Goal: Task Accomplishment & Management: Use online tool/utility

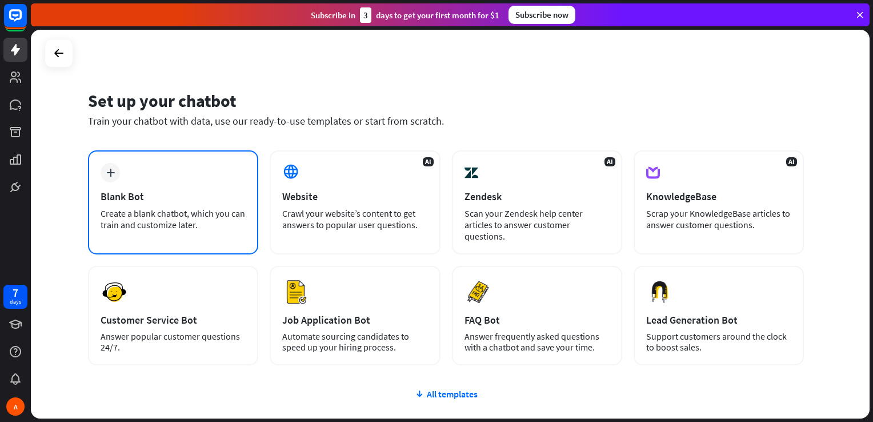
click at [174, 195] on div "Blank Bot" at bounding box center [173, 196] width 145 height 13
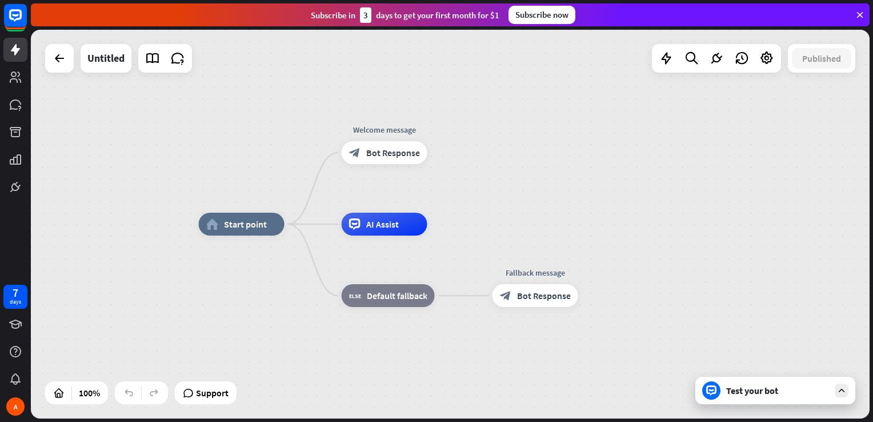
click at [753, 193] on div "home_2 Start point Welcome message block_bot_response Bot Response AI Assist bl…" at bounding box center [450, 224] width 839 height 388
click at [404, 129] on icon "more_horiz" at bounding box center [407, 127] width 9 height 9
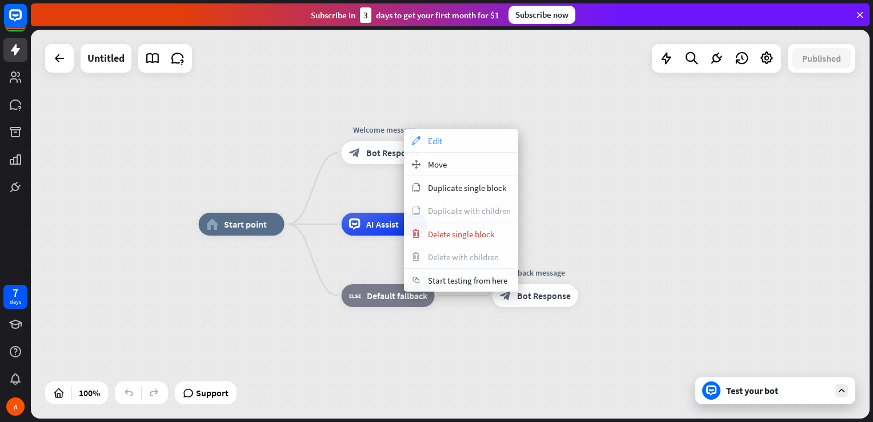
click at [426, 137] on div "appearance Edit" at bounding box center [461, 140] width 114 height 23
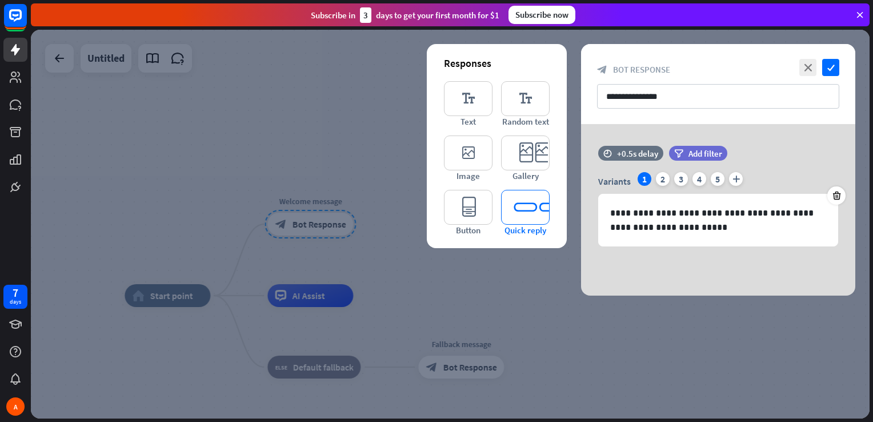
click at [514, 215] on icon "editor_quick_replies" at bounding box center [525, 207] width 49 height 35
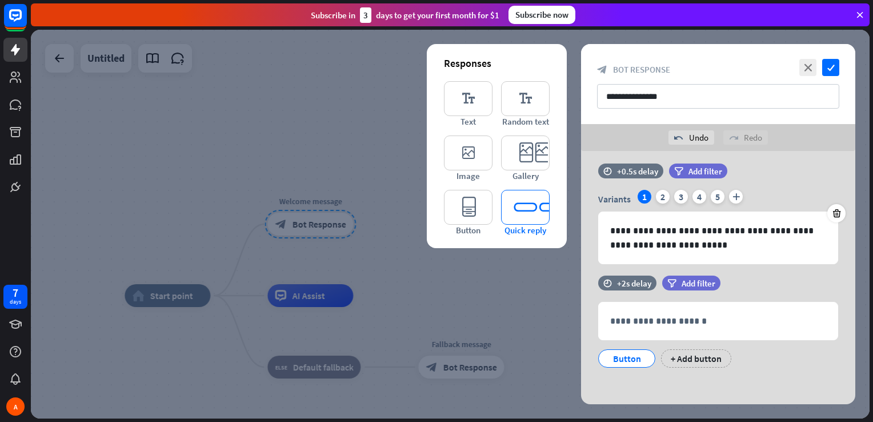
scroll to position [11, 0]
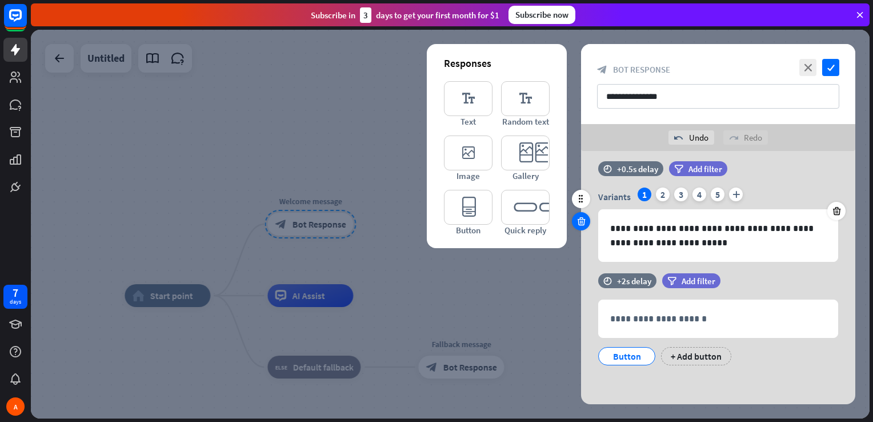
click at [582, 216] on icon at bounding box center [581, 221] width 11 height 10
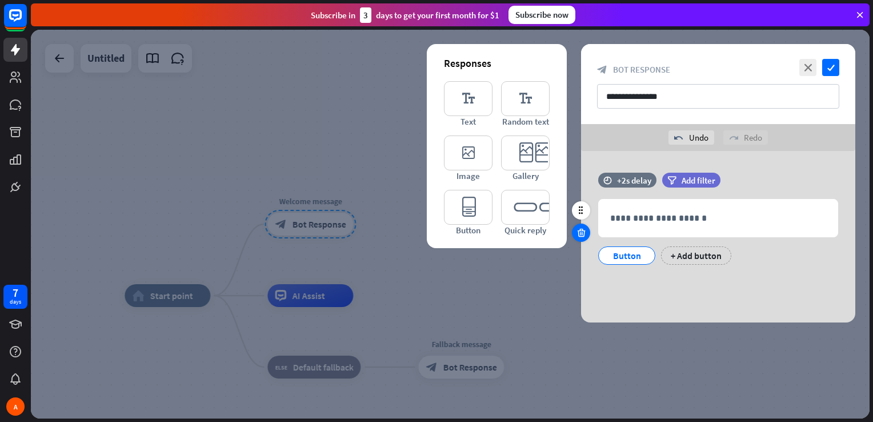
click at [583, 239] on div at bounding box center [581, 232] width 18 height 18
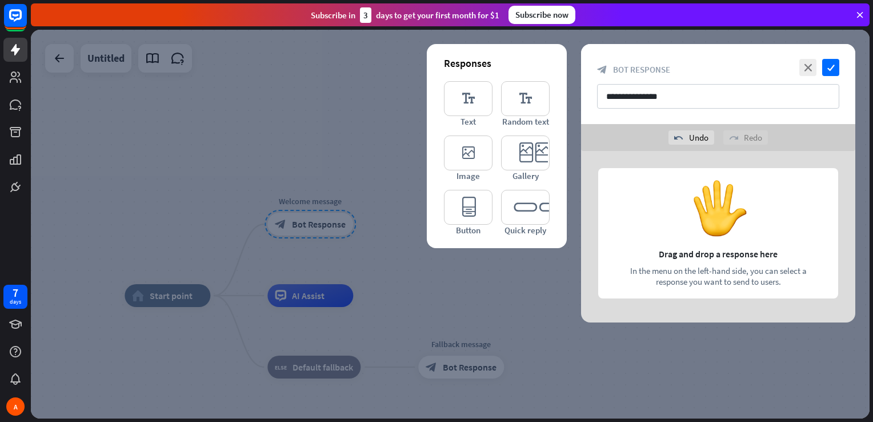
click at [423, 155] on div at bounding box center [450, 224] width 839 height 388
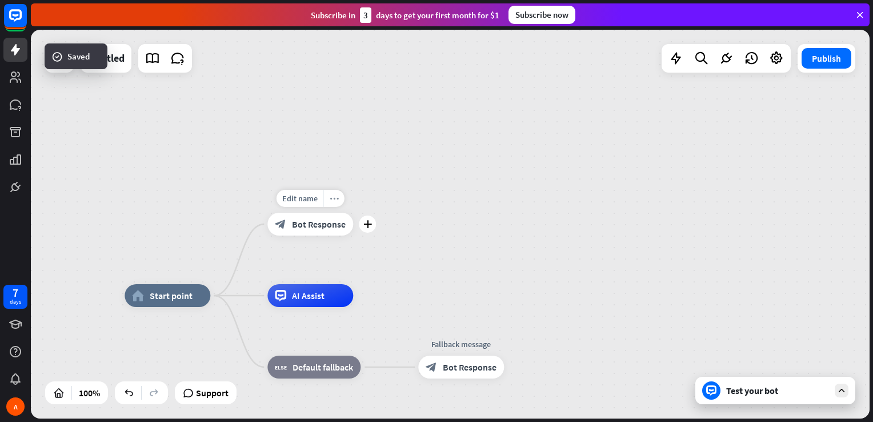
click at [332, 199] on icon "more_horiz" at bounding box center [334, 198] width 9 height 9
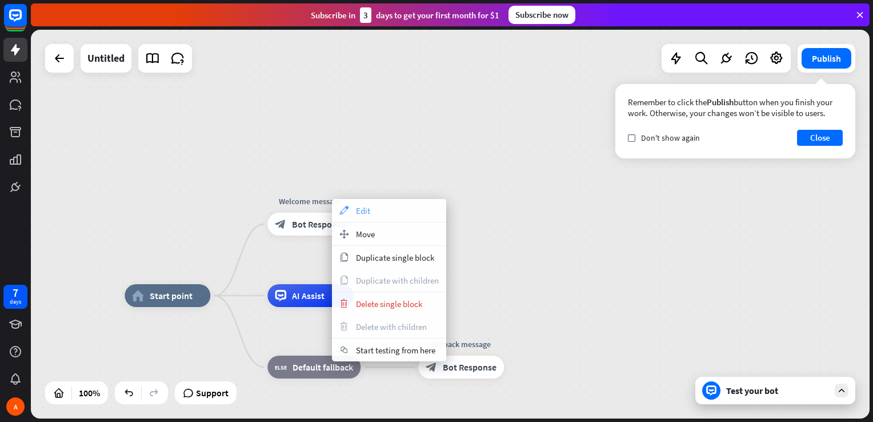
click at [360, 210] on span "Edit" at bounding box center [363, 210] width 14 height 11
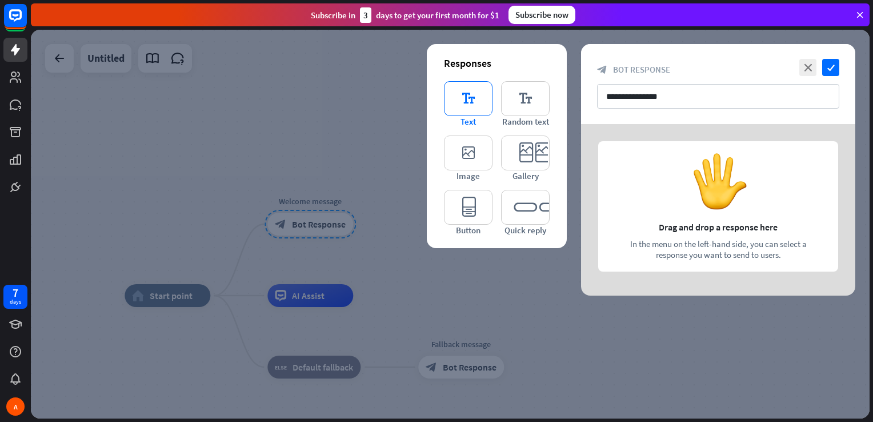
click at [466, 97] on icon "editor_text" at bounding box center [468, 98] width 49 height 35
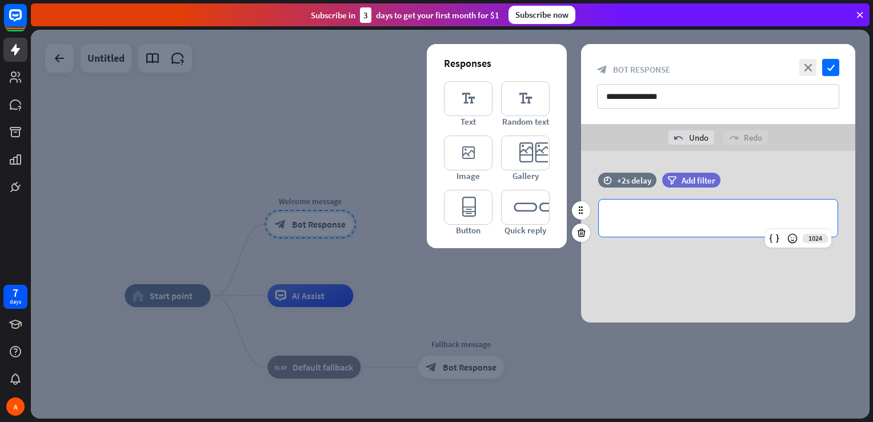
click at [675, 221] on p "**********" at bounding box center [718, 218] width 216 height 14
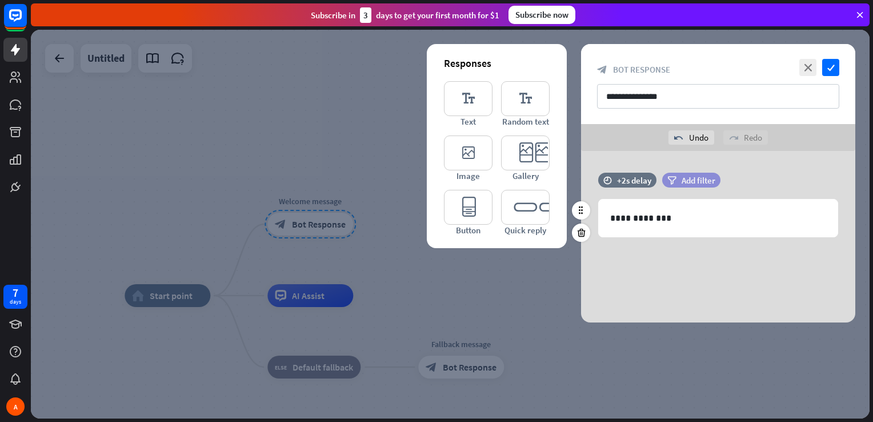
click at [683, 184] on span "Add filter" at bounding box center [698, 180] width 34 height 11
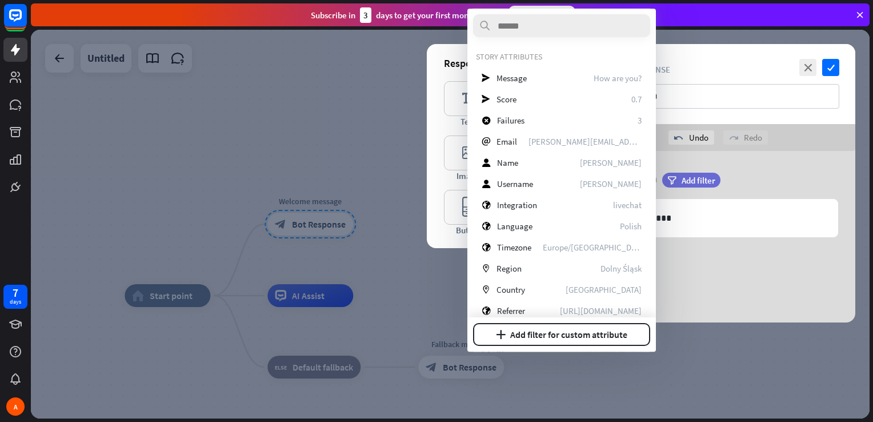
click at [705, 236] on div "**********" at bounding box center [718, 211] width 274 height 76
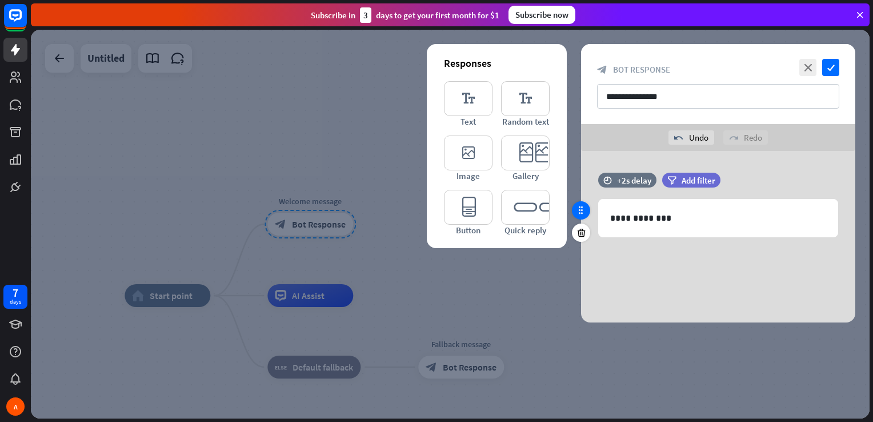
click at [584, 210] on icon at bounding box center [581, 210] width 10 height 10
click at [692, 134] on div "undo Undo" at bounding box center [691, 137] width 46 height 14
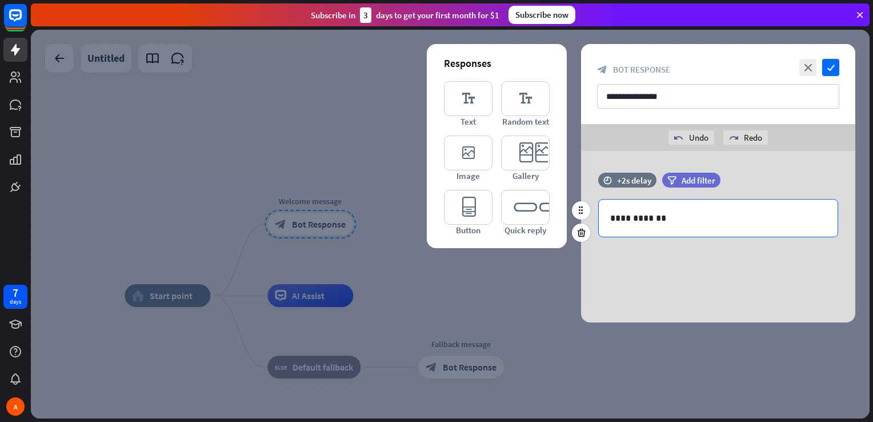
click at [673, 216] on p "**********" at bounding box center [718, 218] width 216 height 14
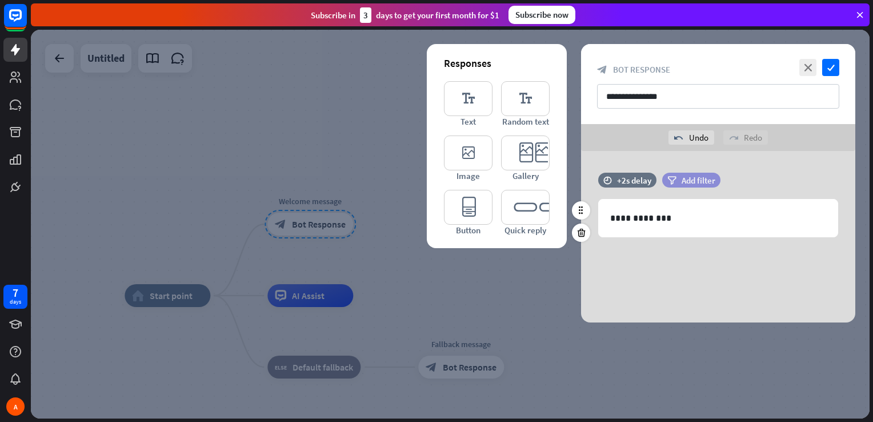
click at [688, 177] on span "Add filter" at bounding box center [698, 180] width 34 height 11
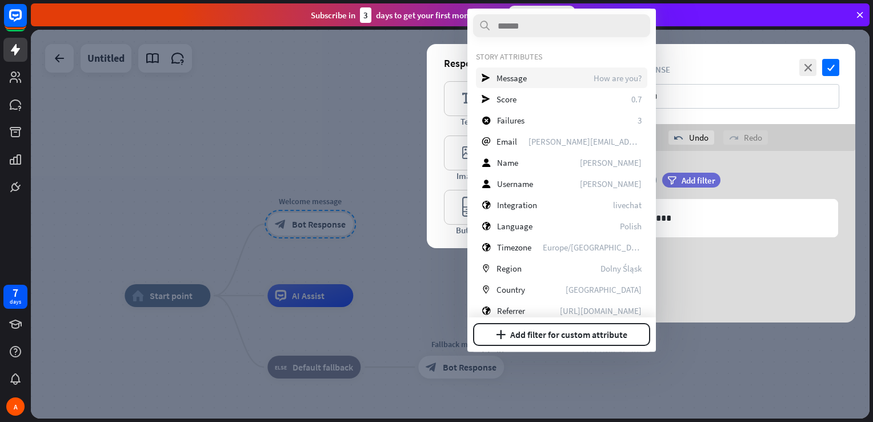
click at [510, 73] on span "Message" at bounding box center [511, 78] width 30 height 11
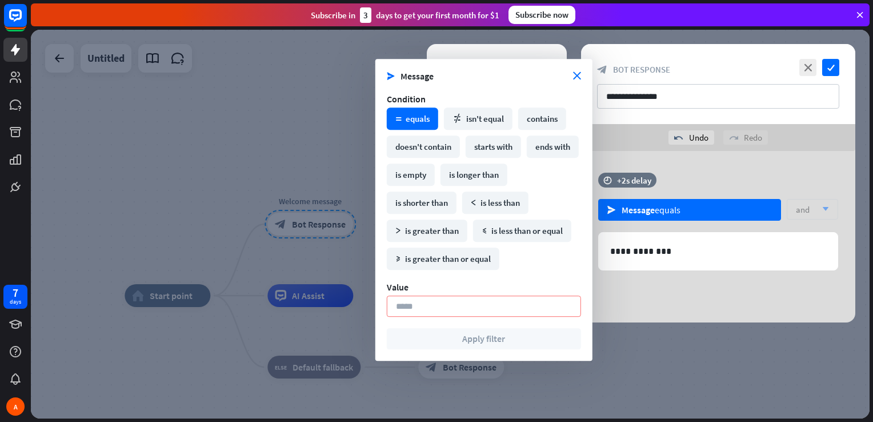
click at [578, 70] on section "send Message close" at bounding box center [484, 75] width 194 height 11
click at [573, 76] on icon "close" at bounding box center [577, 76] width 8 height 8
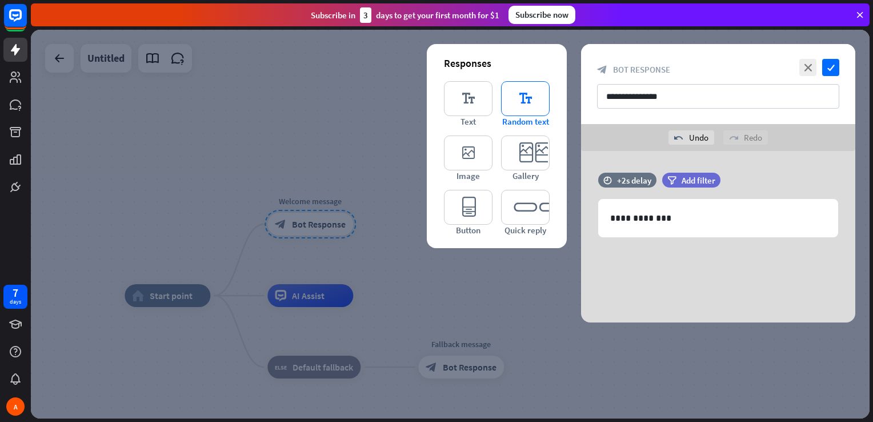
click at [523, 103] on icon "editor_text" at bounding box center [525, 98] width 49 height 35
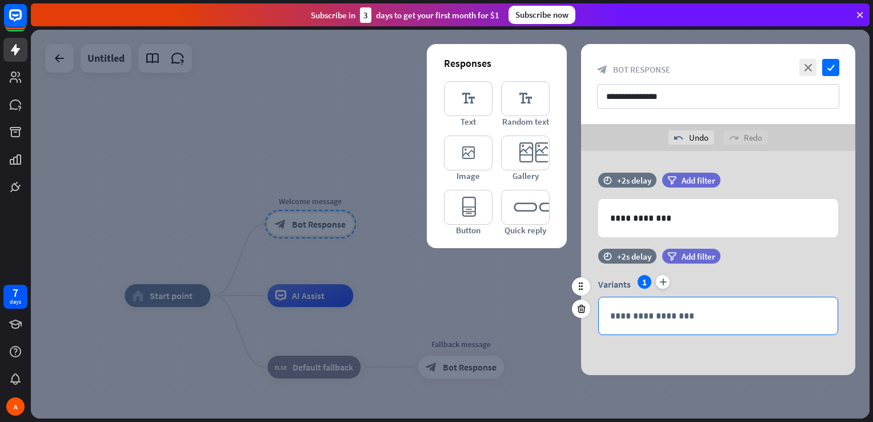
click at [642, 315] on p "**********" at bounding box center [718, 315] width 216 height 14
click at [692, 254] on span "Add filter" at bounding box center [698, 256] width 34 height 11
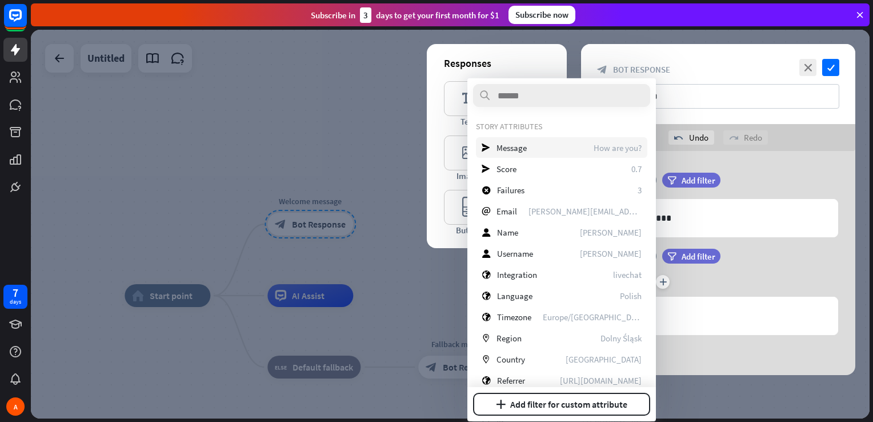
click at [524, 150] on span "Message" at bounding box center [511, 147] width 30 height 11
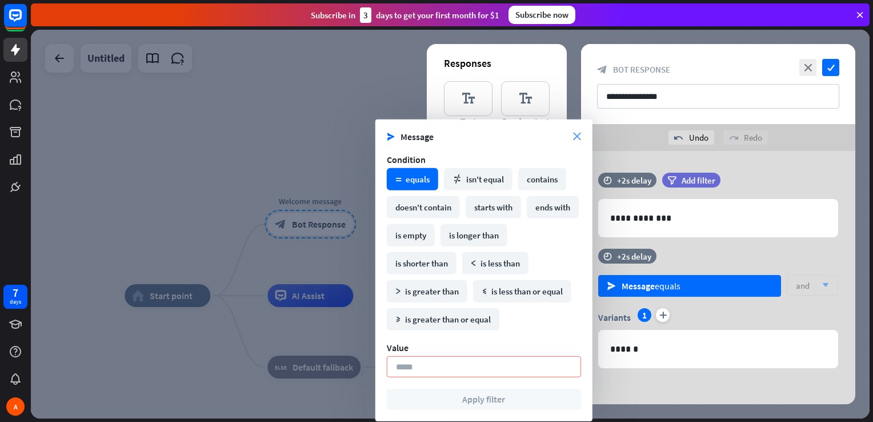
click at [576, 136] on icon "close" at bounding box center [577, 137] width 8 height 8
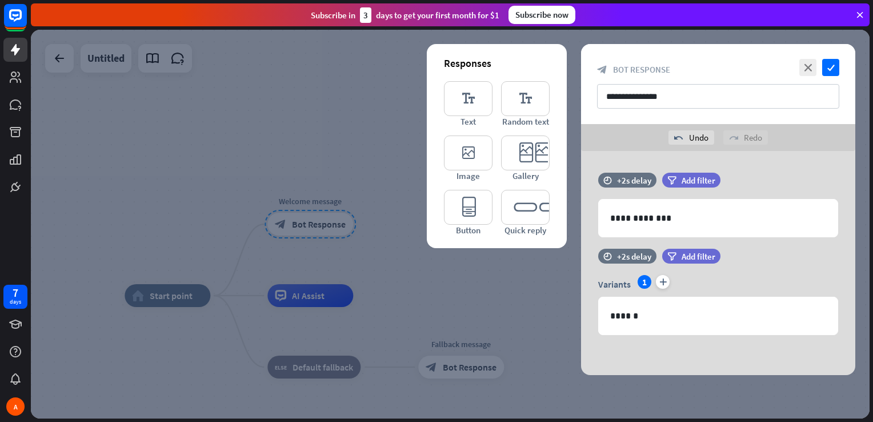
click at [380, 119] on div at bounding box center [450, 224] width 839 height 388
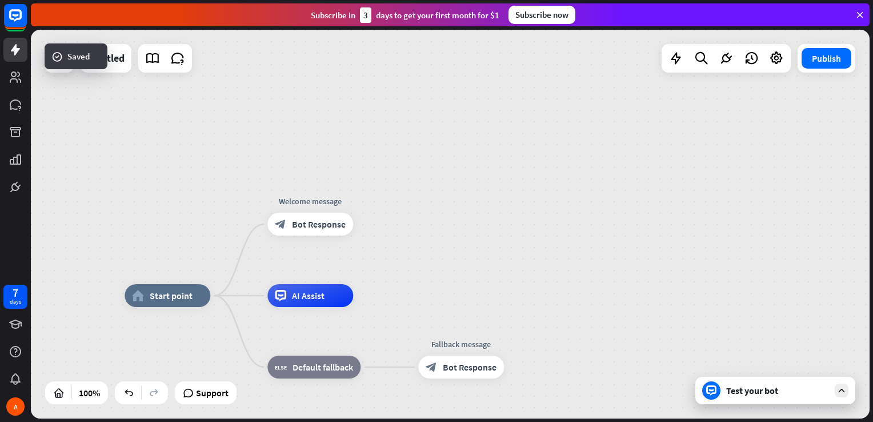
click at [775, 387] on div "Test your bot" at bounding box center [777, 389] width 103 height 11
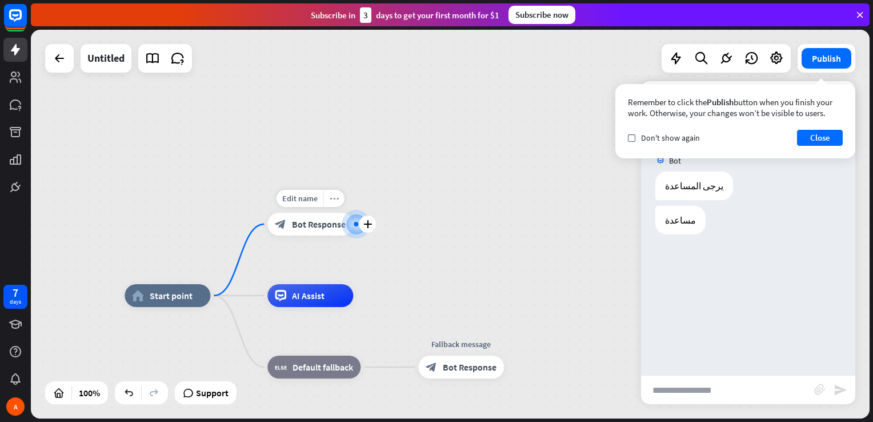
click at [332, 199] on icon "more_horiz" at bounding box center [334, 198] width 9 height 9
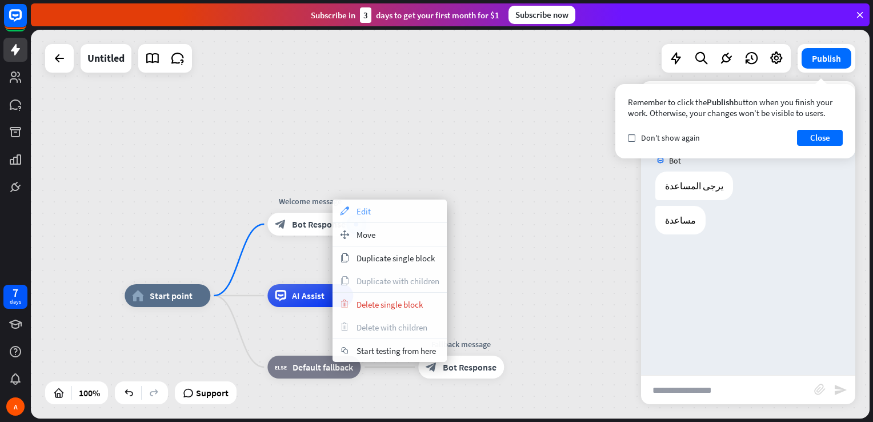
click at [372, 212] on div "appearance Edit" at bounding box center [389, 210] width 114 height 23
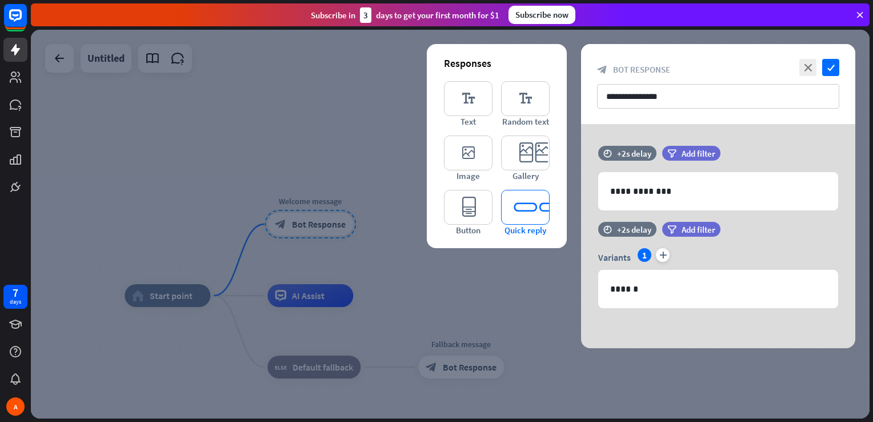
click at [530, 216] on icon "editor_quick_replies" at bounding box center [525, 207] width 49 height 35
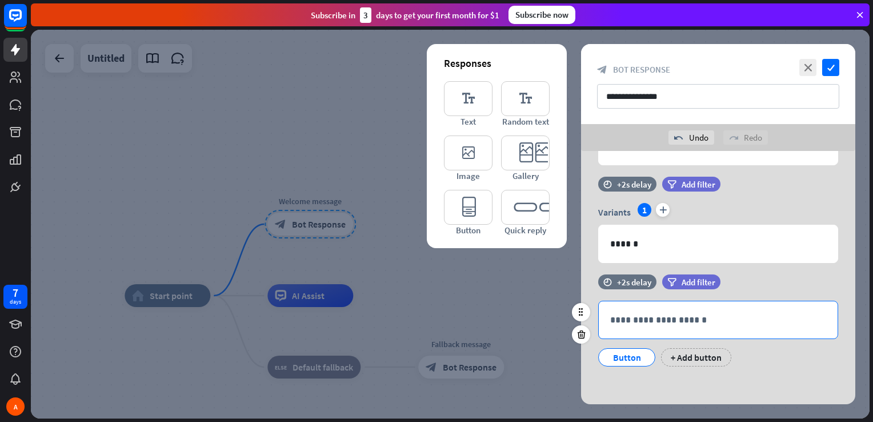
scroll to position [73, 0]
click at [653, 314] on p "**********" at bounding box center [718, 318] width 216 height 14
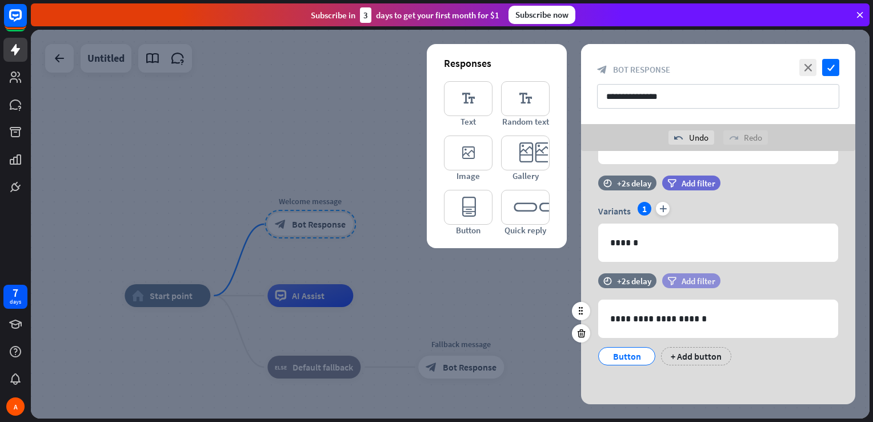
click at [687, 282] on span "Add filter" at bounding box center [698, 280] width 34 height 11
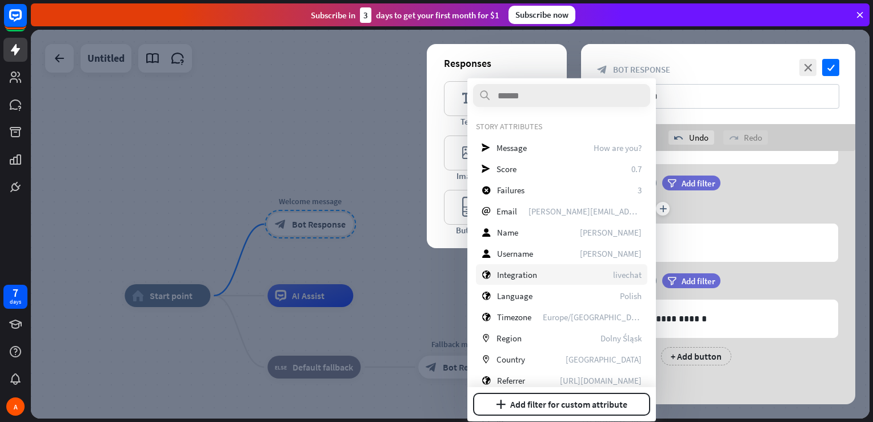
click at [535, 271] on span "Integration" at bounding box center [517, 273] width 40 height 11
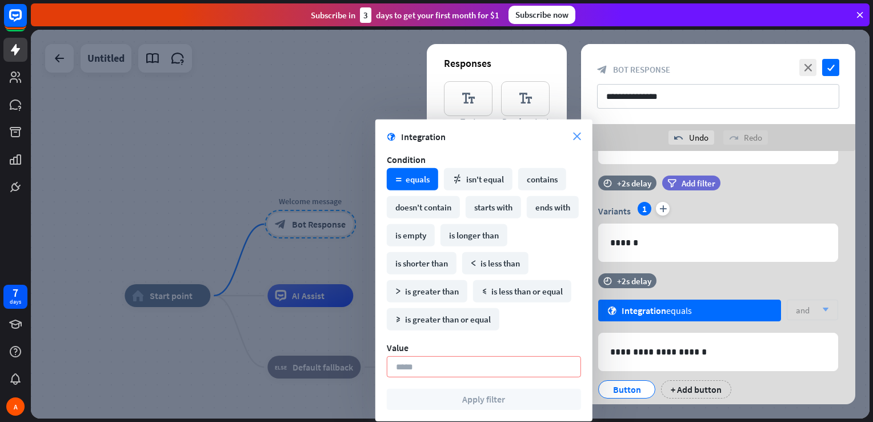
click at [573, 135] on icon "close" at bounding box center [577, 137] width 8 height 8
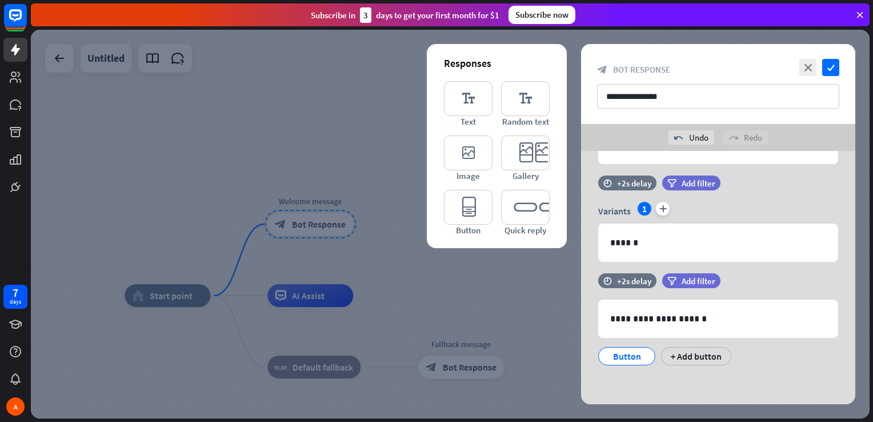
click at [382, 218] on div at bounding box center [450, 224] width 839 height 388
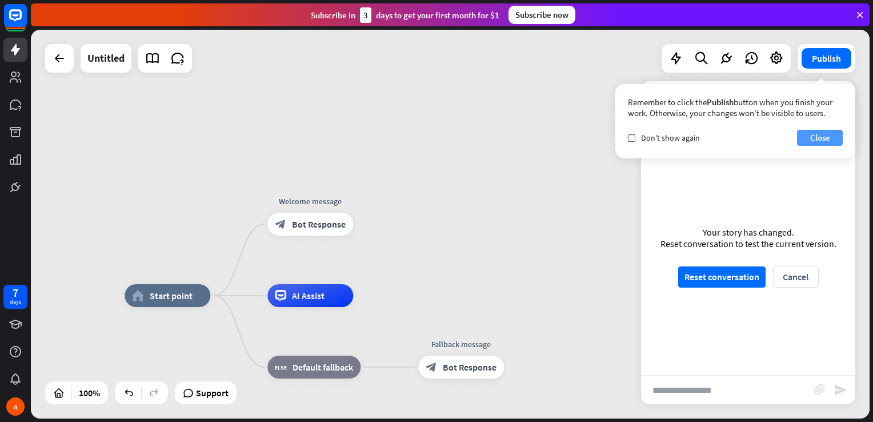
click at [820, 134] on button "Close" at bounding box center [820, 138] width 46 height 16
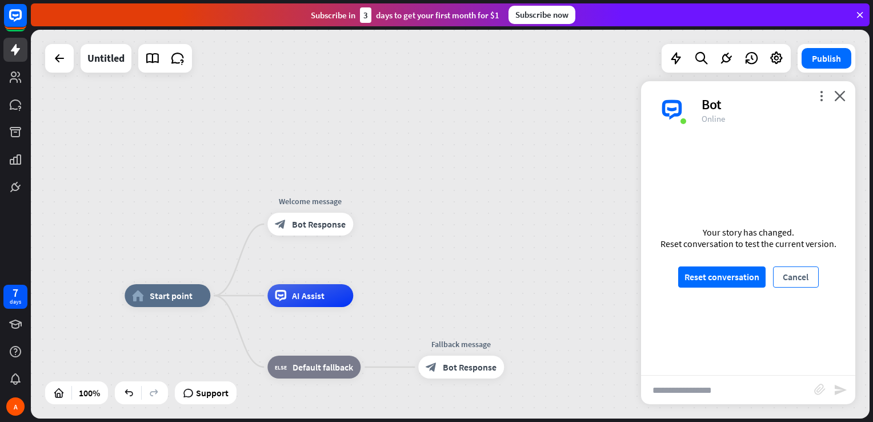
click at [786, 276] on button "Cancel" at bounding box center [796, 276] width 46 height 21
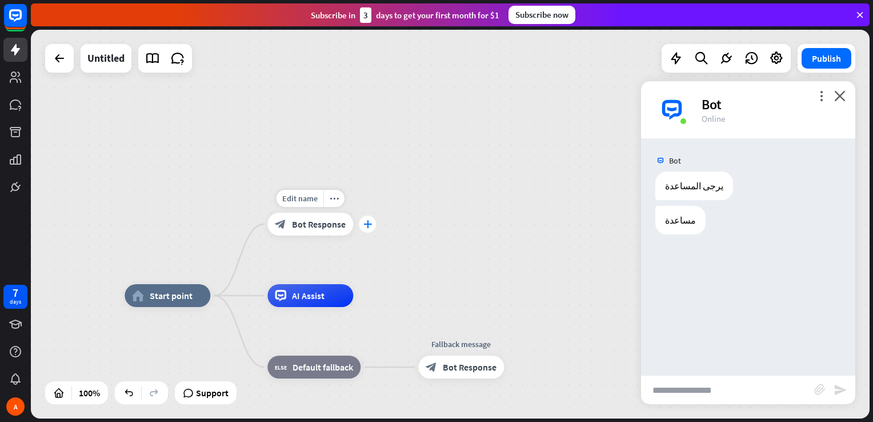
click at [367, 224] on icon "plus" at bounding box center [367, 224] width 9 height 8
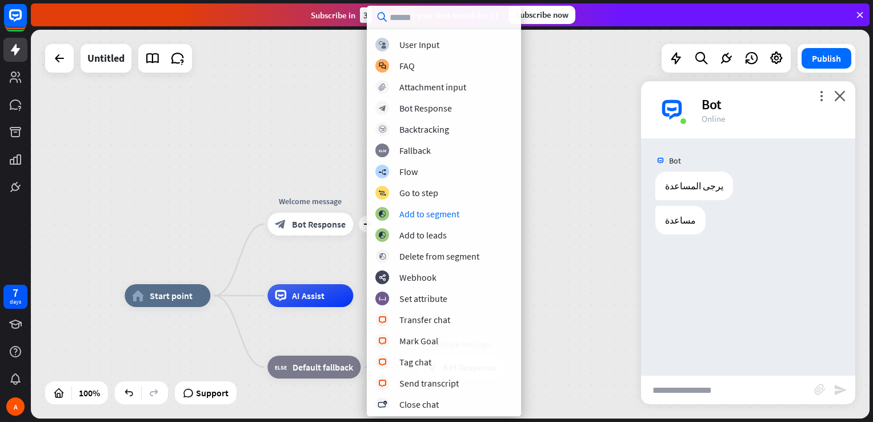
click at [312, 131] on div "home_2 Start point plus Welcome message block_bot_response Bot Response AI Assi…" at bounding box center [450, 224] width 839 height 388
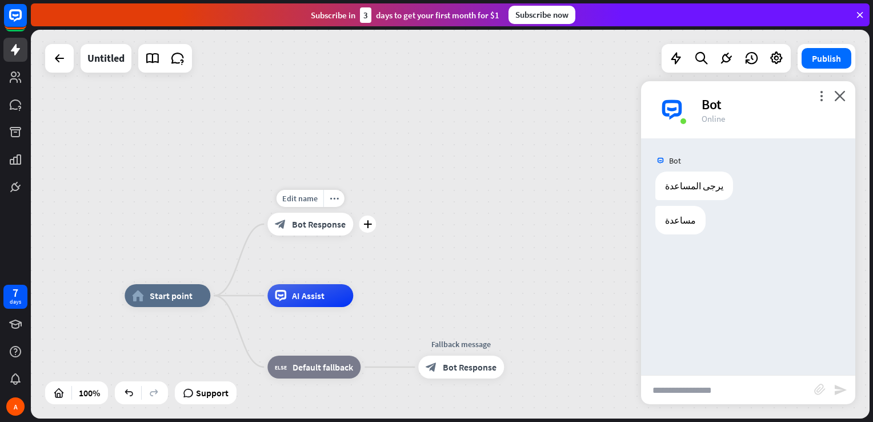
click at [320, 231] on div "block_bot_response Bot Response" at bounding box center [310, 223] width 86 height 23
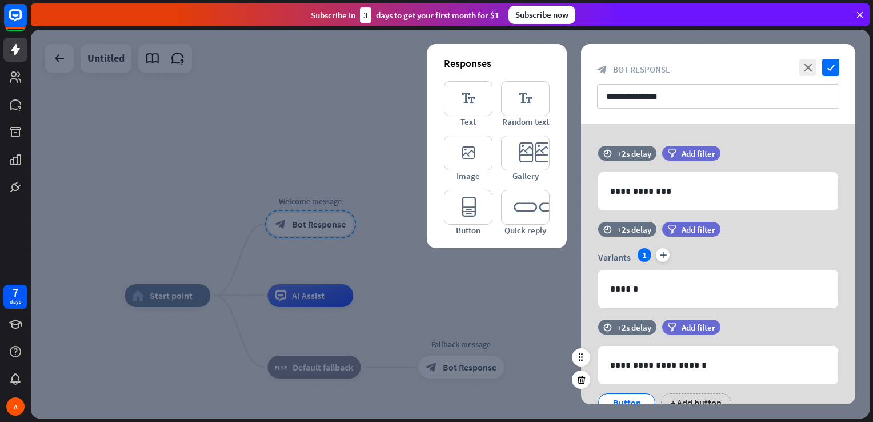
click at [636, 400] on div "Button" at bounding box center [627, 402] width 38 height 17
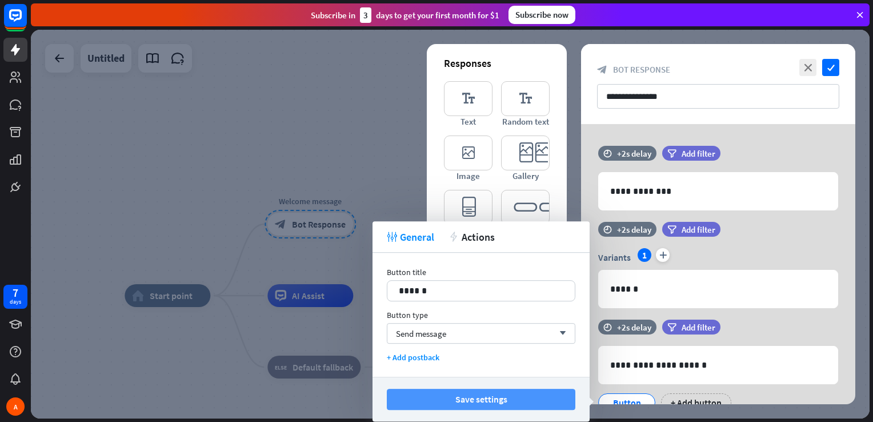
click at [450, 396] on button "Save settings" at bounding box center [481, 398] width 189 height 21
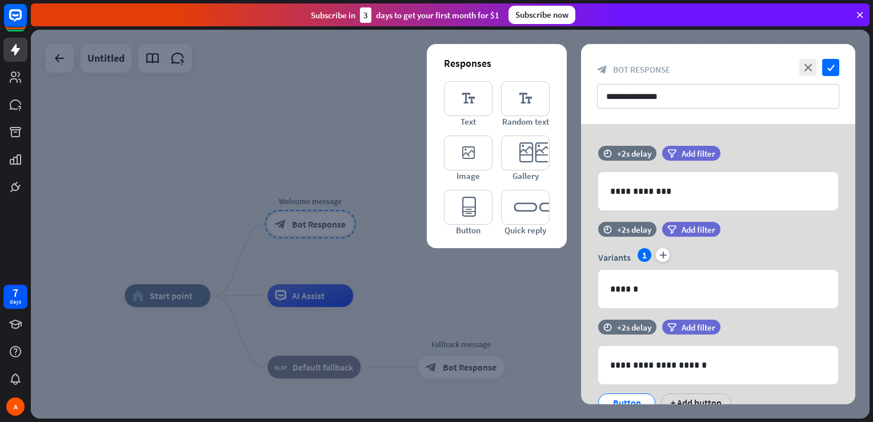
click at [522, 295] on div at bounding box center [450, 224] width 839 height 388
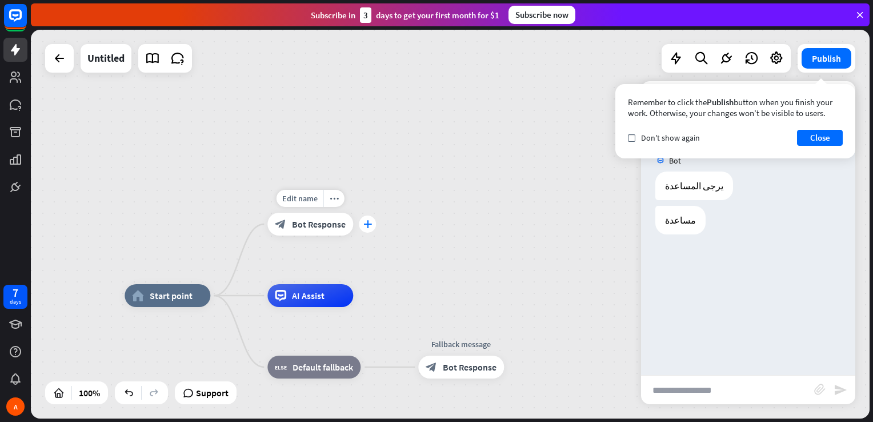
click at [368, 218] on div "plus" at bounding box center [367, 223] width 17 height 17
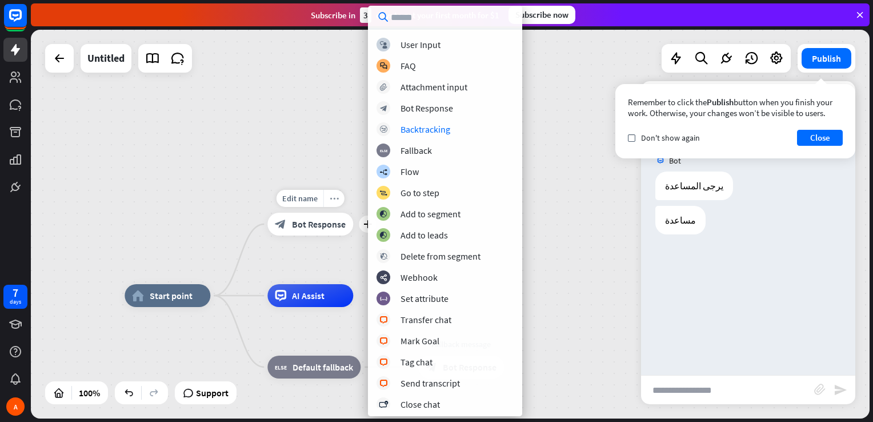
click at [332, 192] on div "more_horiz" at bounding box center [333, 198] width 21 height 17
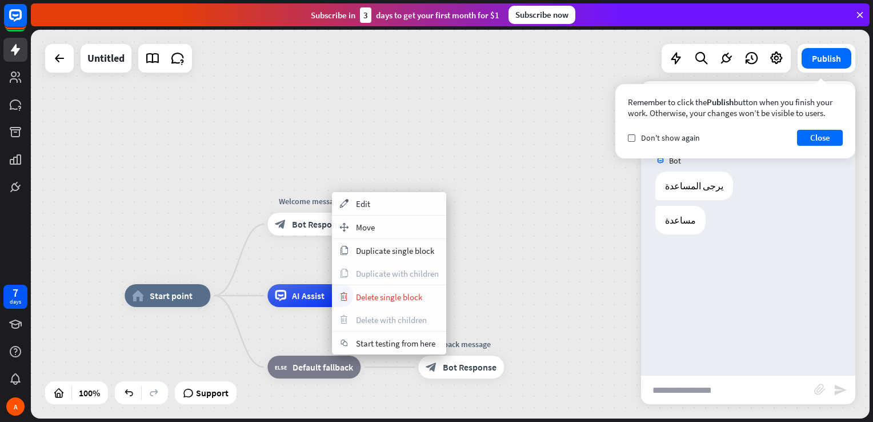
click at [493, 227] on div "home_2 Start point Welcome message block_bot_response Bot Response AI Assist bl…" at bounding box center [450, 224] width 839 height 388
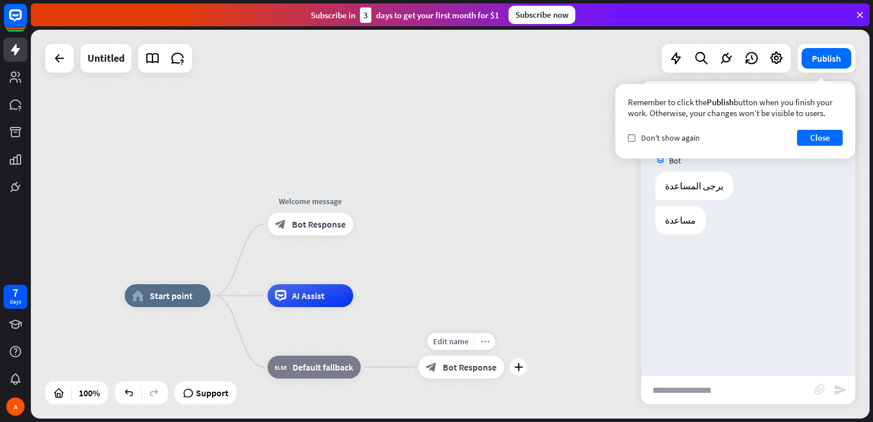
click at [480, 344] on icon "more_horiz" at bounding box center [484, 341] width 9 height 9
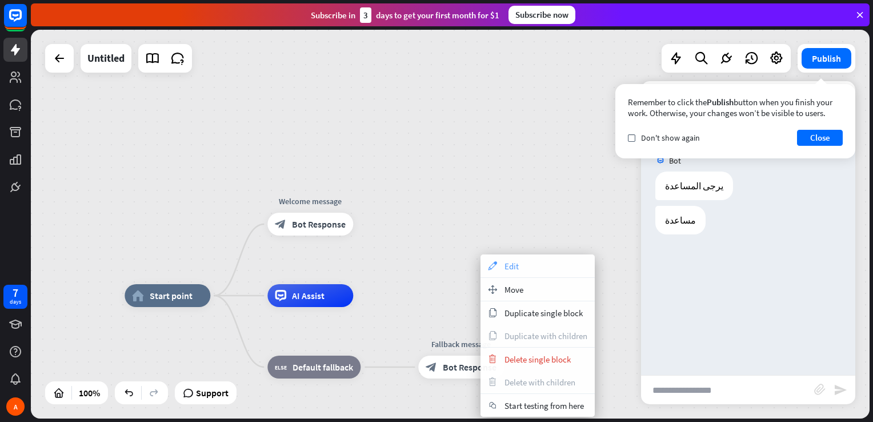
click at [515, 268] on span "Edit" at bounding box center [511, 265] width 14 height 11
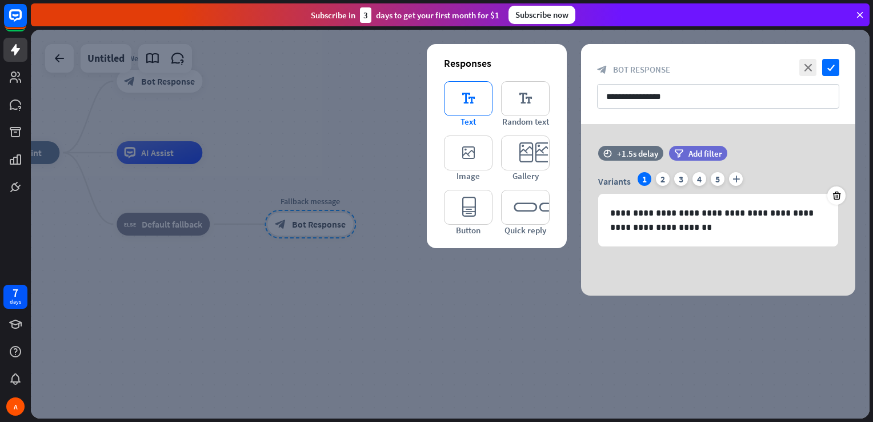
click at [474, 106] on icon "editor_text" at bounding box center [468, 98] width 49 height 35
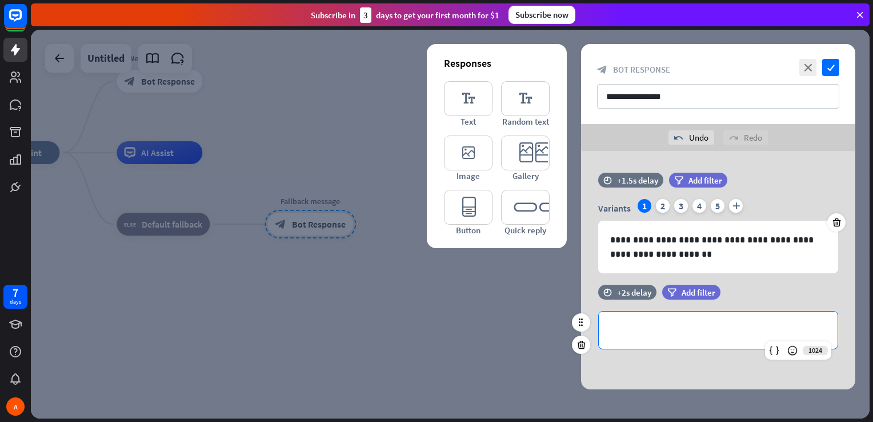
click at [641, 334] on p "**********" at bounding box center [718, 330] width 216 height 14
click at [691, 292] on span "Add filter" at bounding box center [698, 292] width 34 height 11
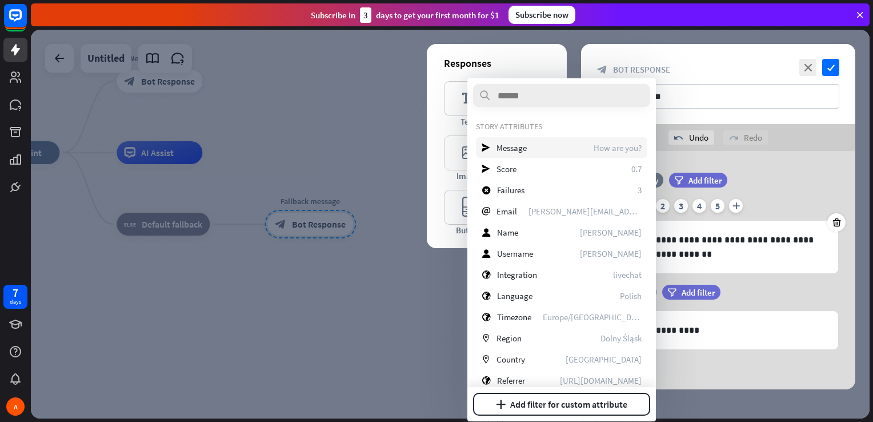
click at [516, 145] on span "Message" at bounding box center [511, 147] width 30 height 11
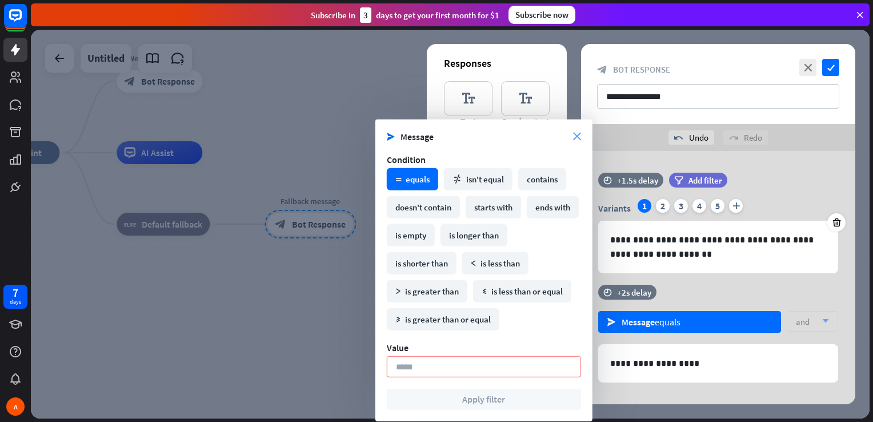
click at [576, 134] on icon "close" at bounding box center [577, 137] width 8 height 8
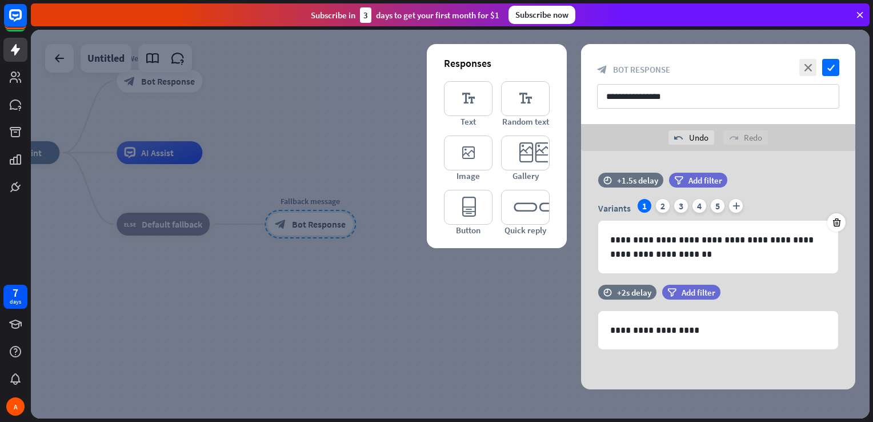
click at [531, 302] on div at bounding box center [450, 224] width 839 height 388
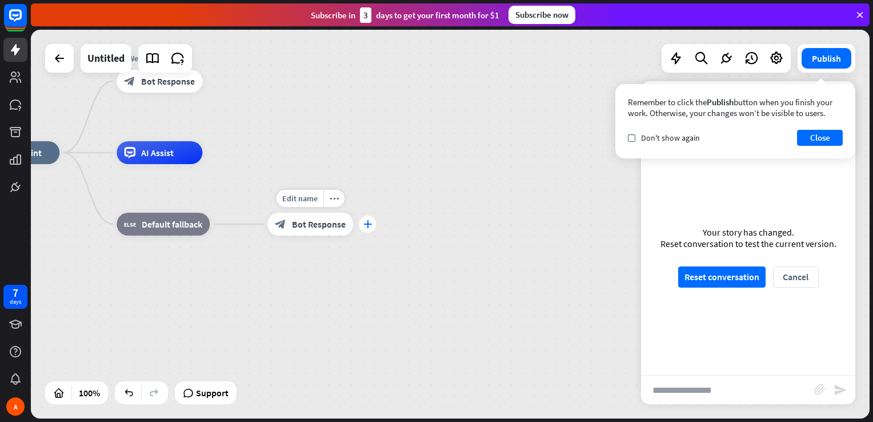
click at [366, 223] on icon "plus" at bounding box center [367, 224] width 9 height 8
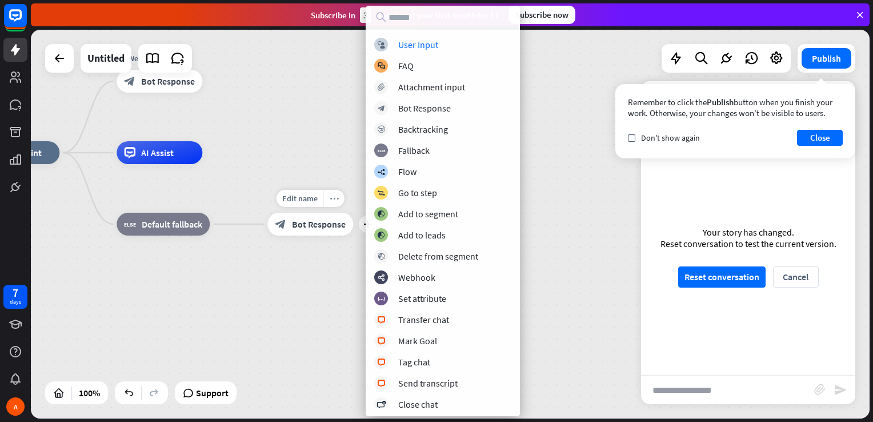
click at [331, 198] on icon "more_horiz" at bounding box center [334, 198] width 9 height 9
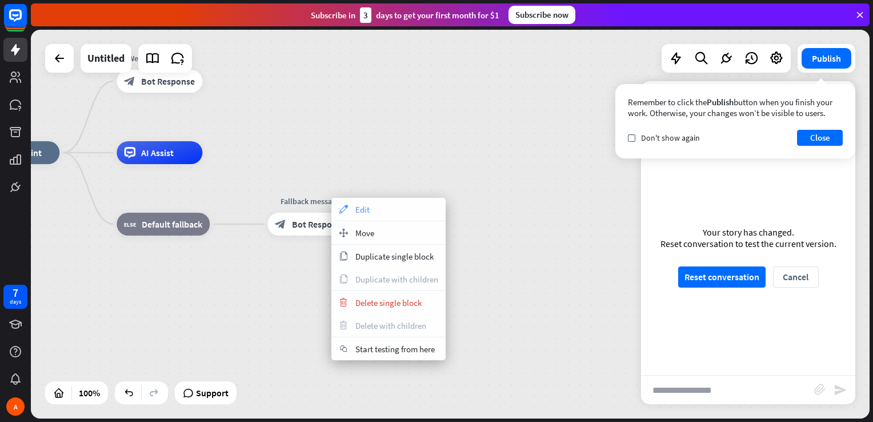
click at [346, 208] on icon "appearance" at bounding box center [343, 208] width 13 height 9
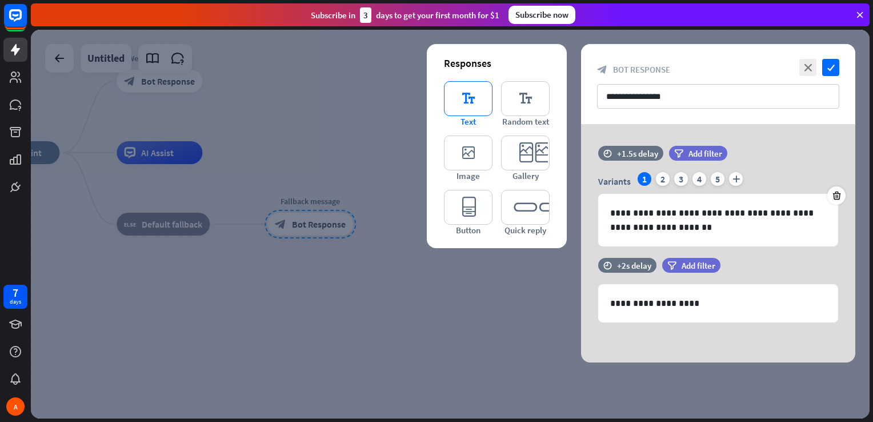
click at [454, 103] on icon "editor_text" at bounding box center [468, 98] width 49 height 35
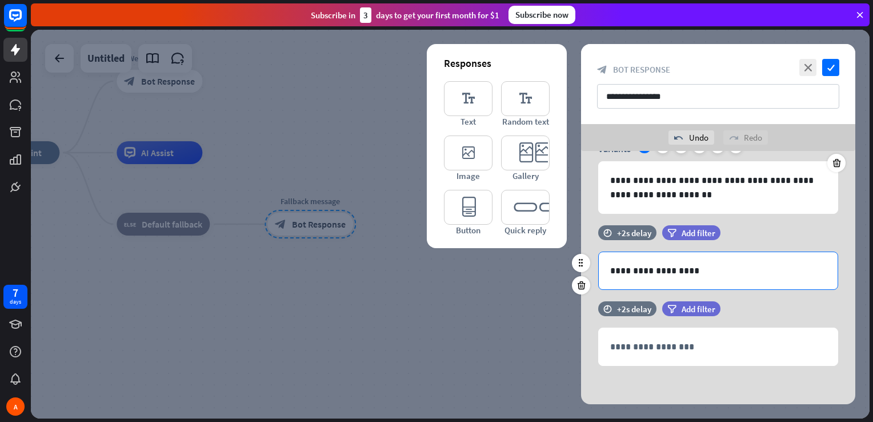
scroll to position [60, 0]
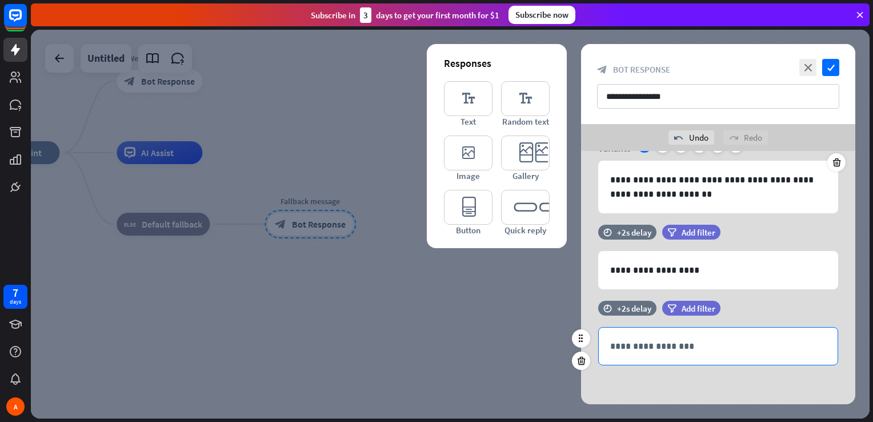
click at [639, 343] on p "**********" at bounding box center [718, 346] width 216 height 14
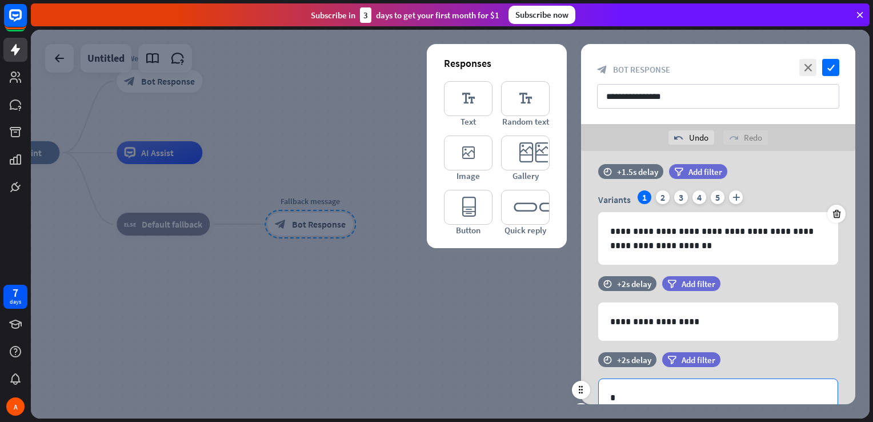
scroll to position [9, 0]
click at [697, 355] on span "Add filter" at bounding box center [698, 359] width 34 height 11
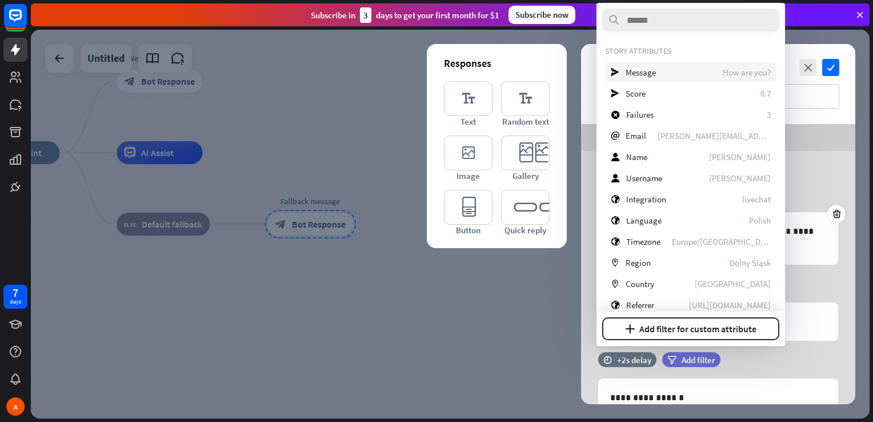
click at [619, 72] on div "send Message How are you?" at bounding box center [690, 72] width 171 height 21
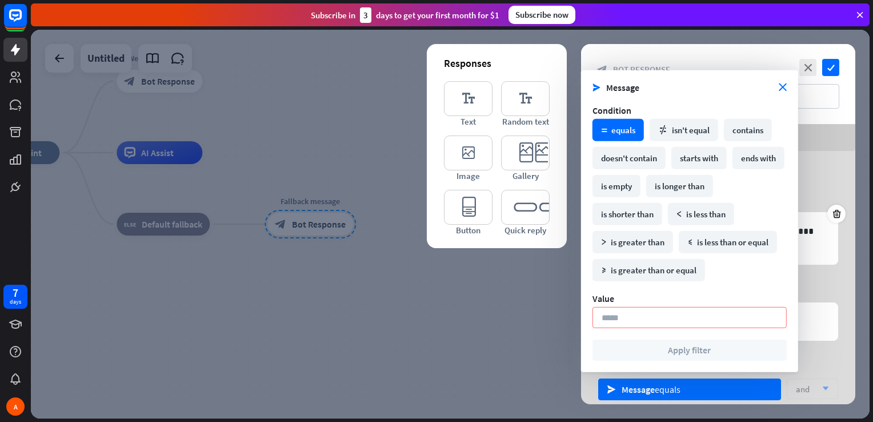
click at [567, 370] on div "**********" at bounding box center [718, 277] width 303 height 253
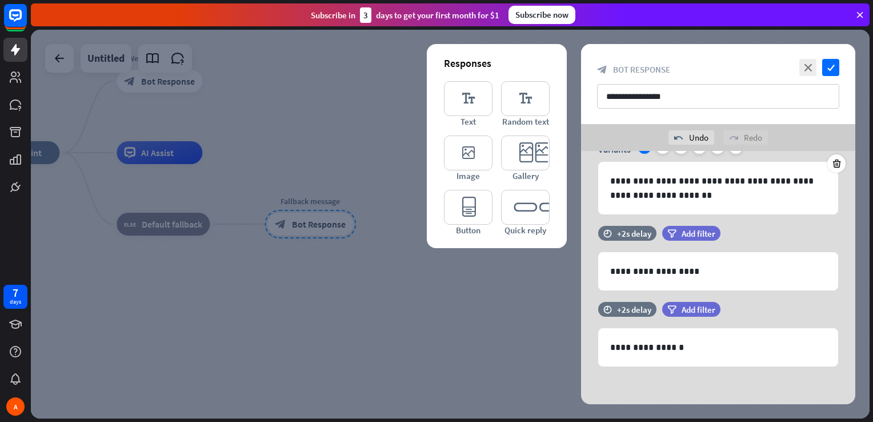
scroll to position [60, 0]
click at [825, 71] on icon "check" at bounding box center [830, 67] width 17 height 17
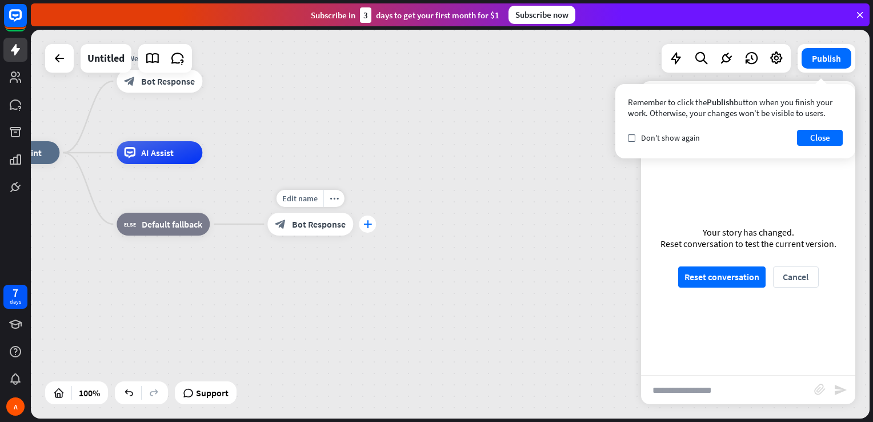
click at [368, 222] on icon "plus" at bounding box center [367, 224] width 9 height 8
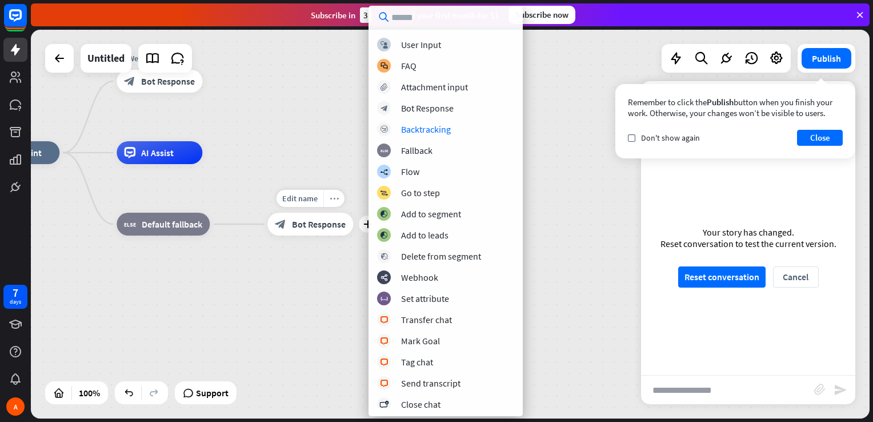
click at [331, 202] on div "more_horiz" at bounding box center [333, 198] width 21 height 17
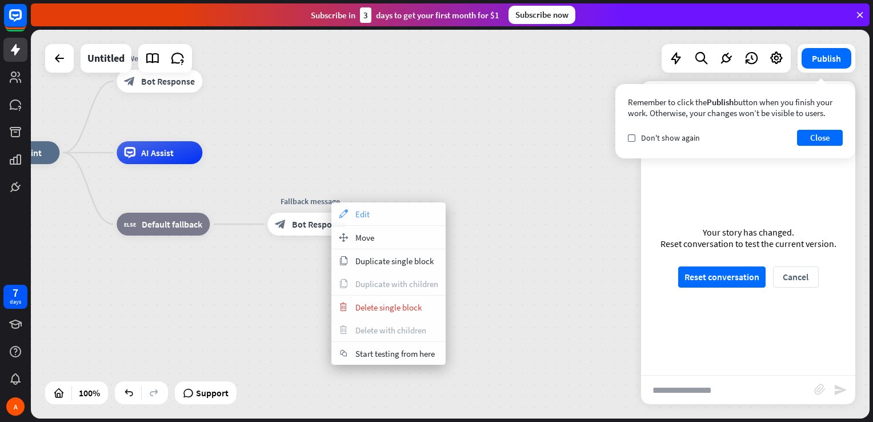
click at [355, 215] on span "Edit" at bounding box center [362, 213] width 14 height 11
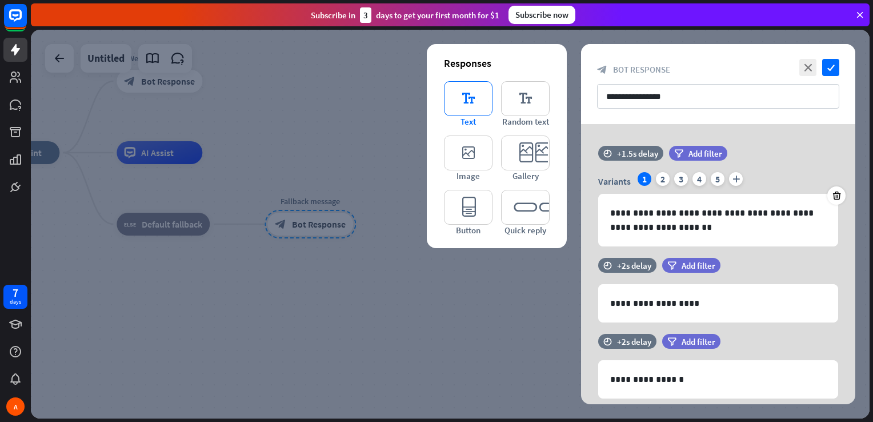
click at [464, 98] on icon "editor_text" at bounding box center [468, 98] width 49 height 35
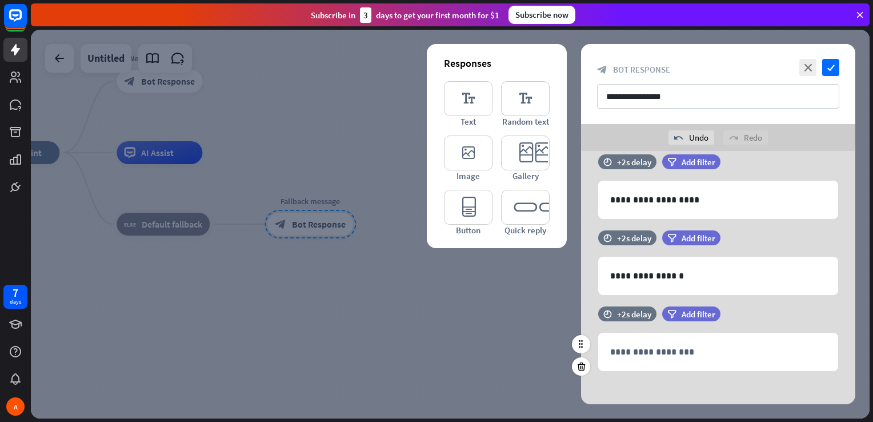
scroll to position [136, 0]
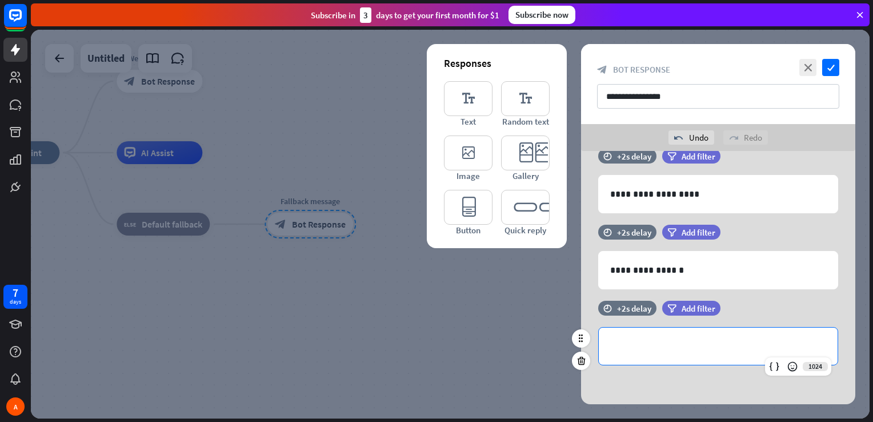
click at [653, 343] on p "**********" at bounding box center [718, 346] width 216 height 14
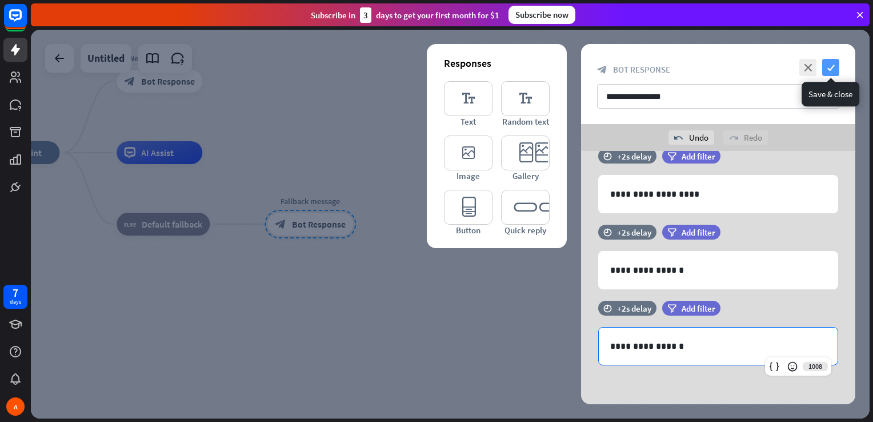
click at [832, 67] on icon "check" at bounding box center [830, 67] width 17 height 17
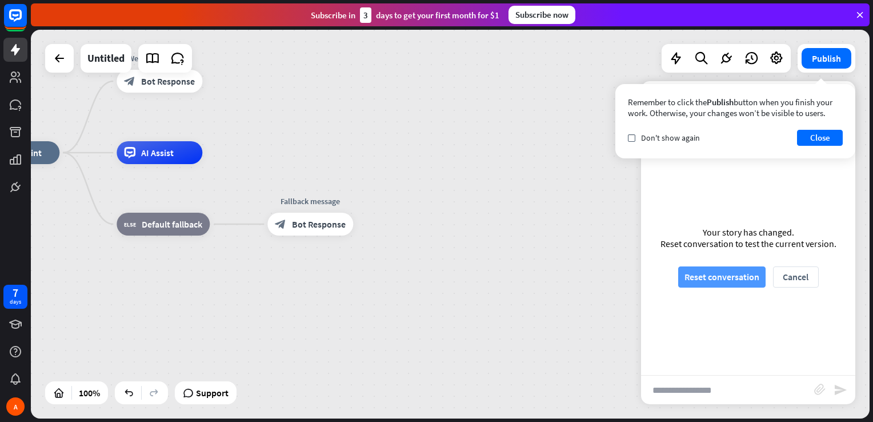
click at [729, 280] on button "Reset conversation" at bounding box center [721, 276] width 87 height 21
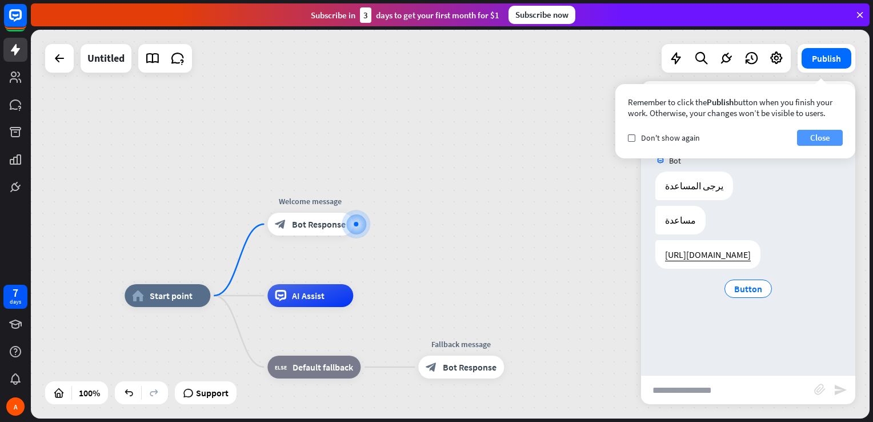
click at [837, 138] on button "Close" at bounding box center [820, 138] width 46 height 16
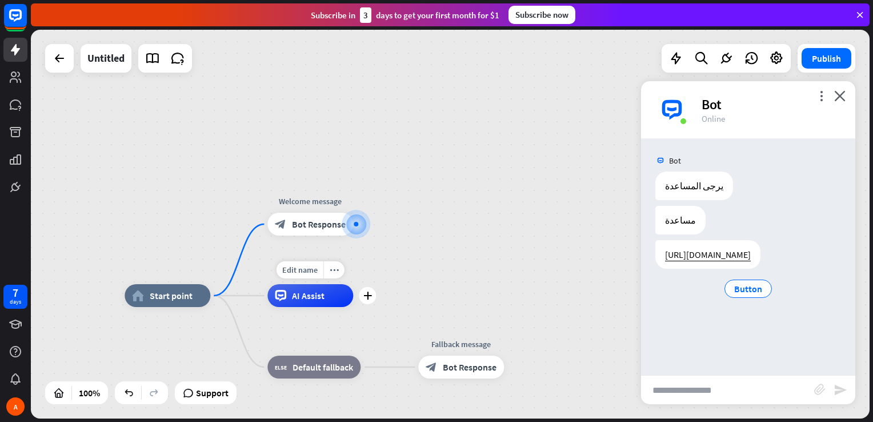
click at [318, 302] on div "AI Assist" at bounding box center [310, 295] width 86 height 23
click at [337, 271] on icon "more_horiz" at bounding box center [334, 270] width 9 height 9
click at [334, 299] on div "AI Assist" at bounding box center [310, 295] width 86 height 23
click at [334, 271] on icon "more_horiz" at bounding box center [334, 270] width 9 height 9
click at [366, 296] on icon "plus" at bounding box center [367, 295] width 9 height 8
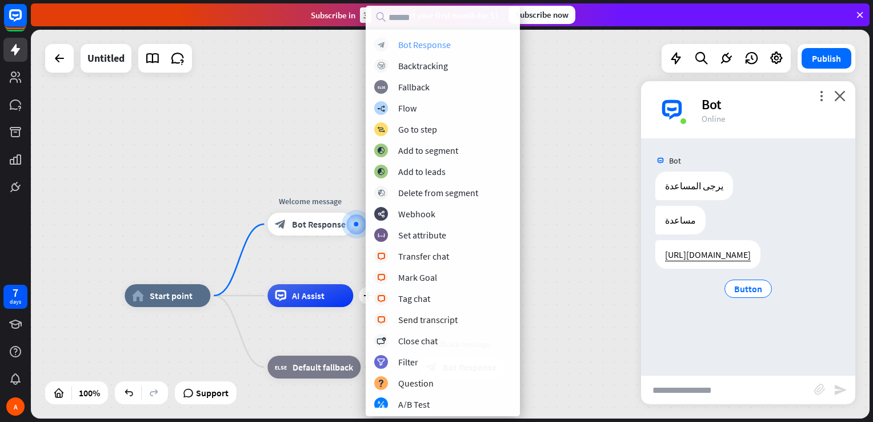
click at [426, 50] on div "block_bot_response Bot Response" at bounding box center [442, 45] width 137 height 14
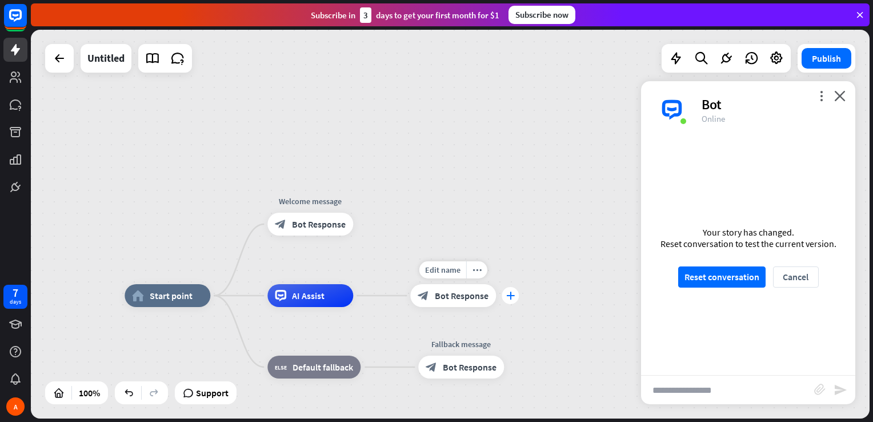
click at [507, 294] on icon "plus" at bounding box center [510, 295] width 9 height 8
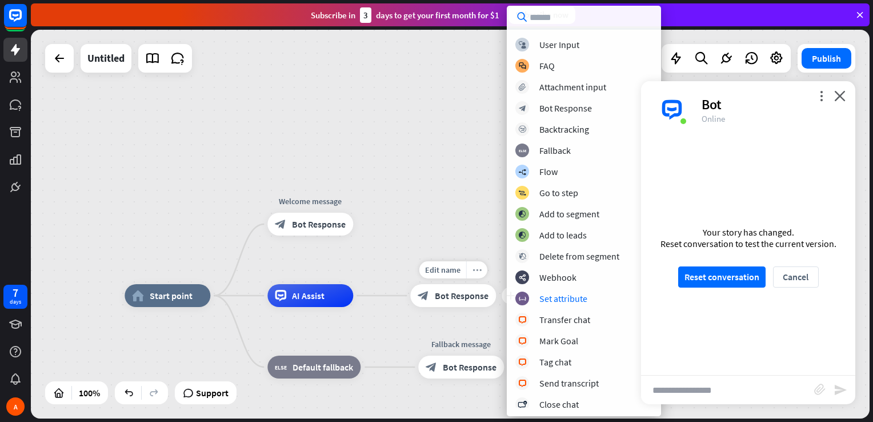
click at [473, 271] on icon "more_horiz" at bounding box center [476, 270] width 9 height 9
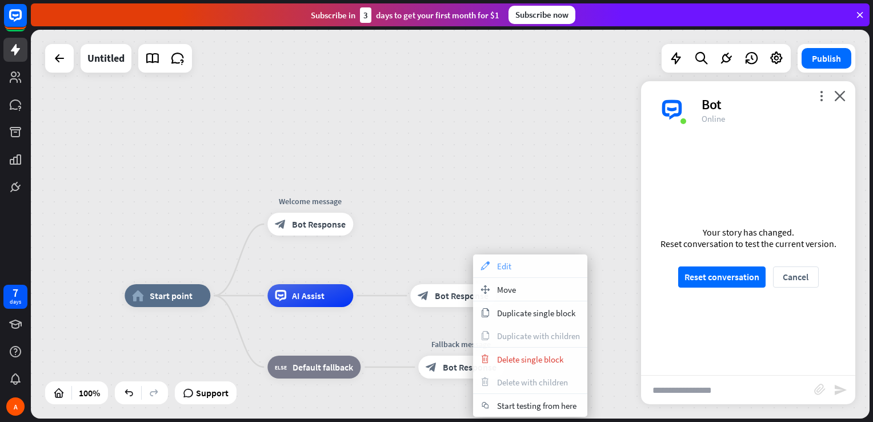
click at [511, 267] on span "Edit" at bounding box center [504, 265] width 14 height 11
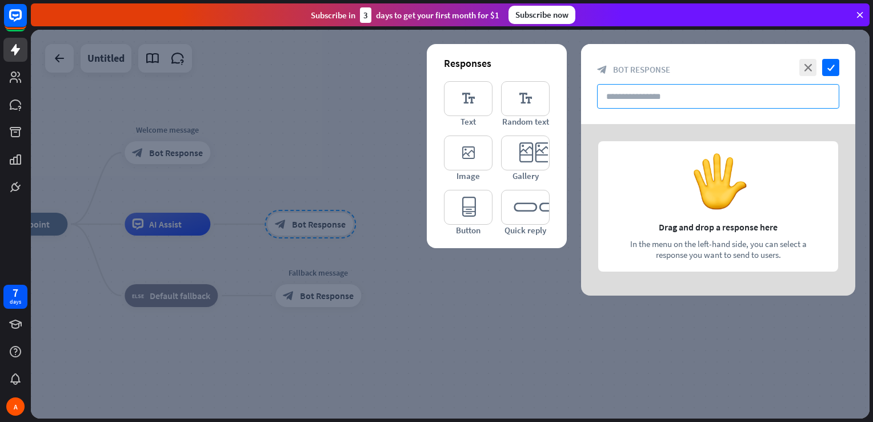
click at [653, 91] on input "text" at bounding box center [718, 96] width 242 height 25
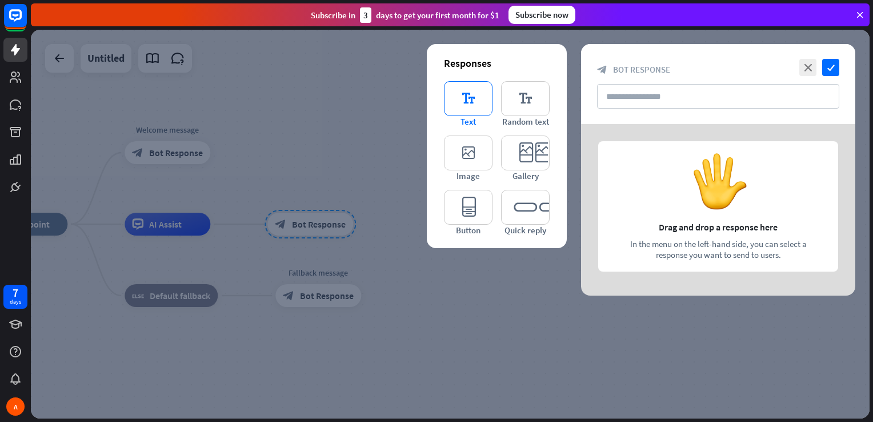
click at [455, 106] on icon "editor_text" at bounding box center [468, 98] width 49 height 35
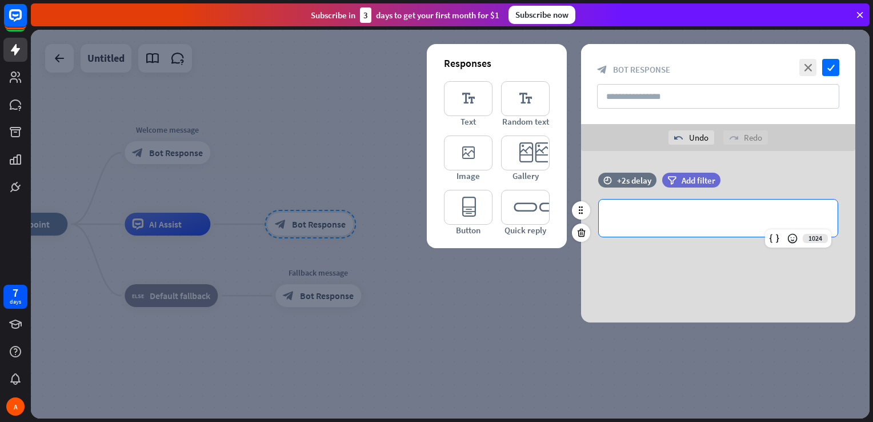
click at [697, 217] on p "**********" at bounding box center [718, 218] width 216 height 14
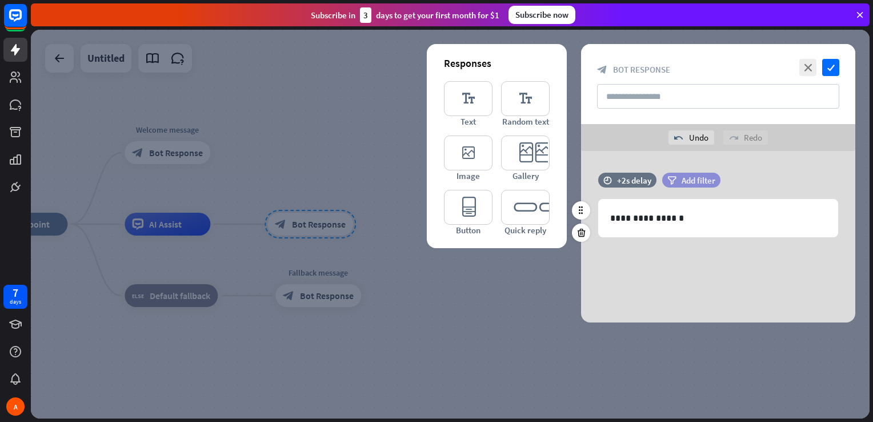
click at [704, 181] on span "Add filter" at bounding box center [698, 180] width 34 height 11
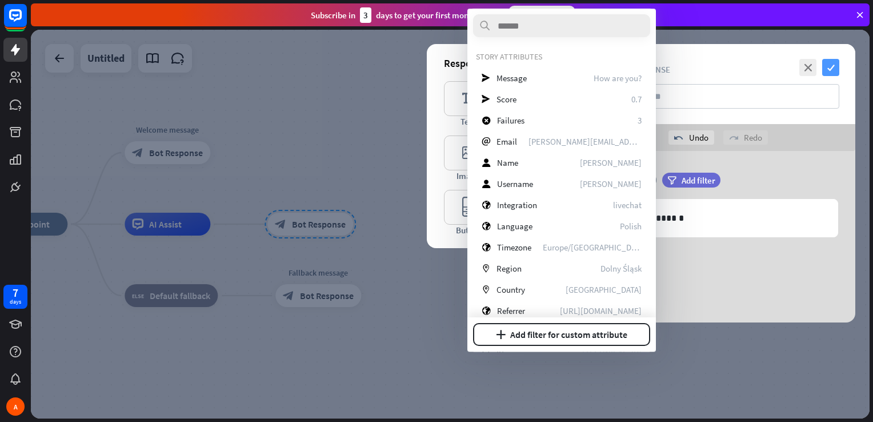
click at [825, 66] on icon "check" at bounding box center [830, 67] width 17 height 17
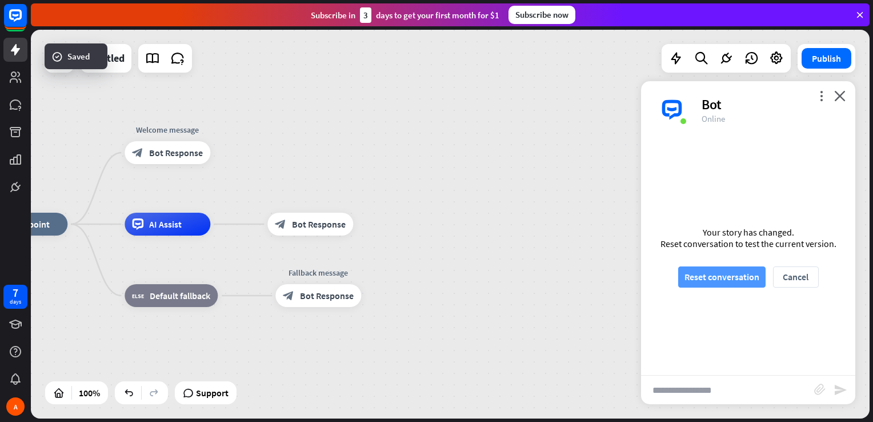
click at [731, 282] on button "Reset conversation" at bounding box center [721, 276] width 87 height 21
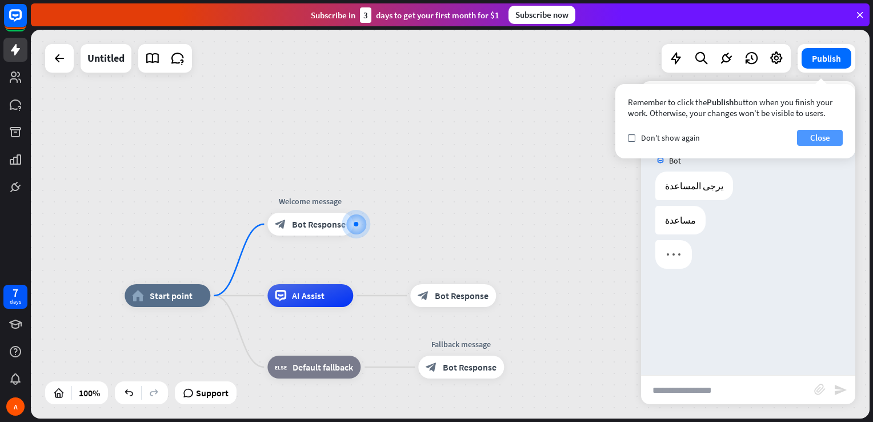
click at [808, 139] on button "Close" at bounding box center [820, 138] width 46 height 16
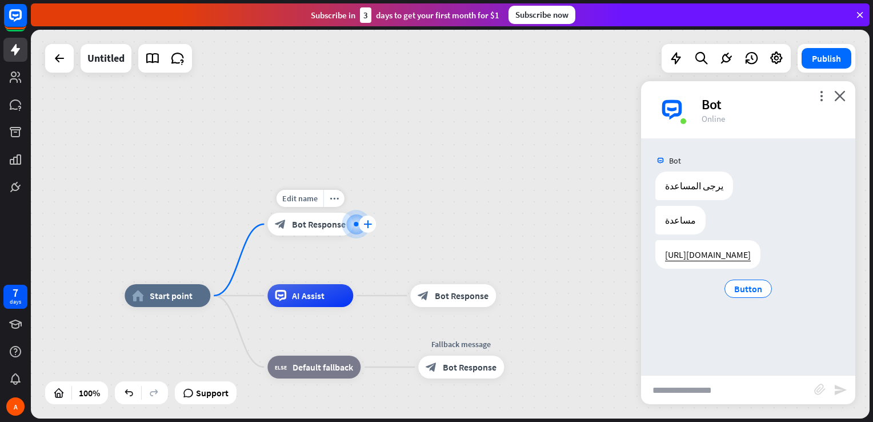
click at [366, 223] on icon "plus" at bounding box center [367, 224] width 9 height 8
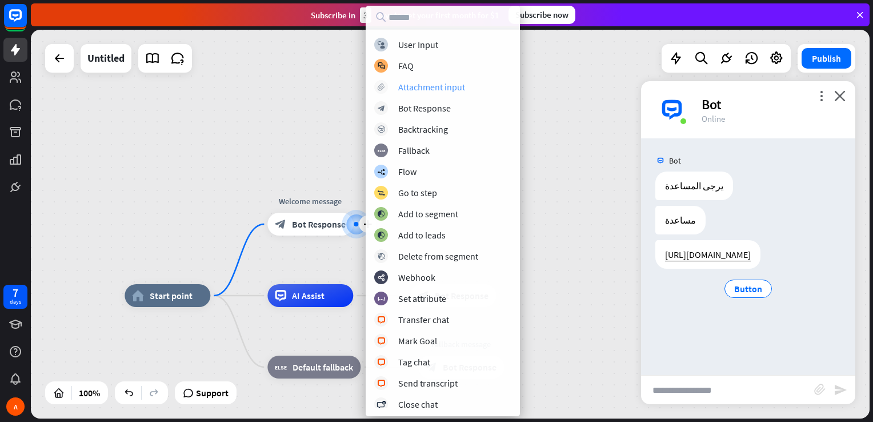
click at [419, 85] on div "Attachment input" at bounding box center [431, 86] width 67 height 11
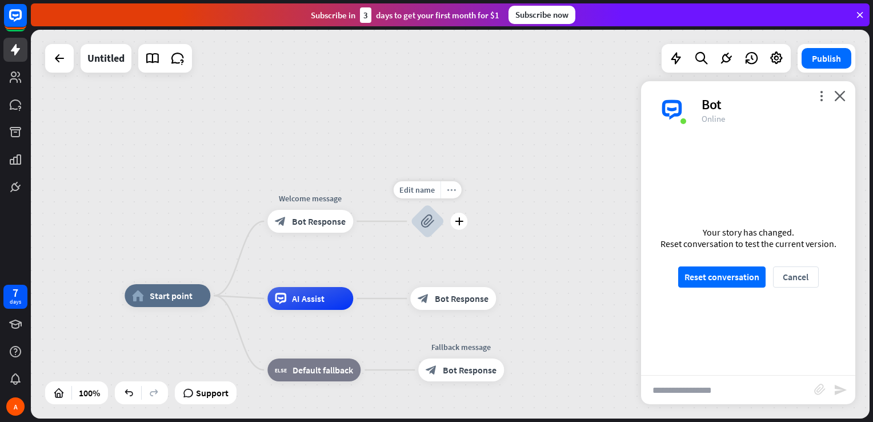
click at [450, 191] on icon "more_horiz" at bounding box center [451, 190] width 9 height 9
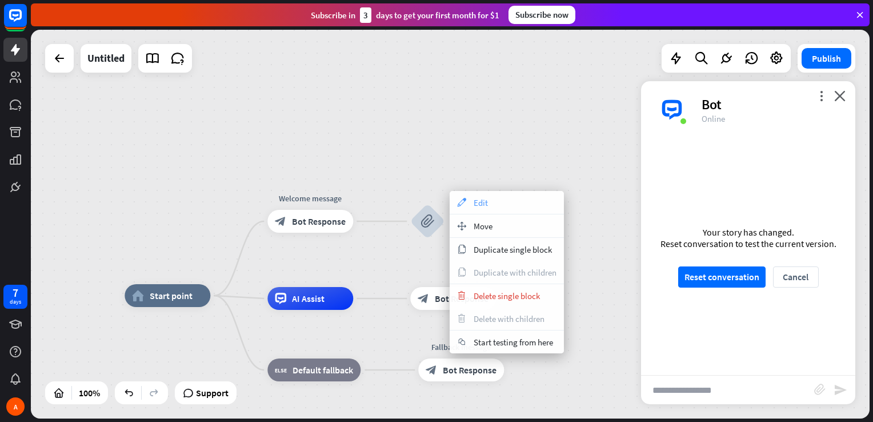
click at [467, 203] on icon "appearance" at bounding box center [461, 202] width 13 height 9
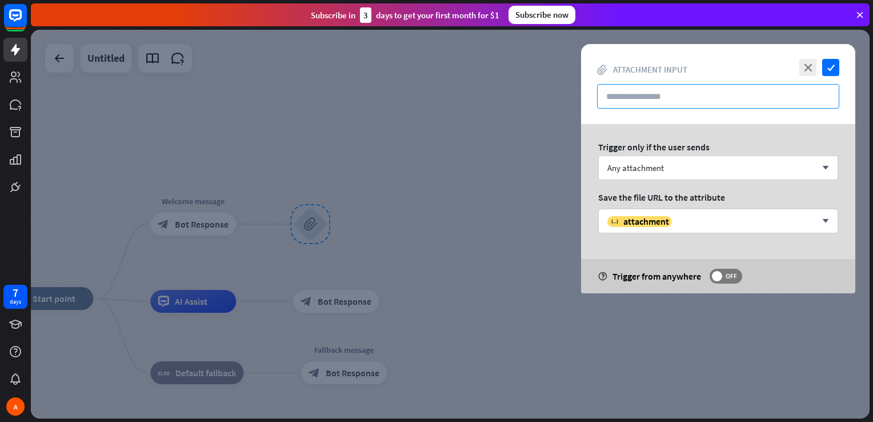
click at [660, 92] on input "text" at bounding box center [718, 96] width 242 height 25
paste input "**********"
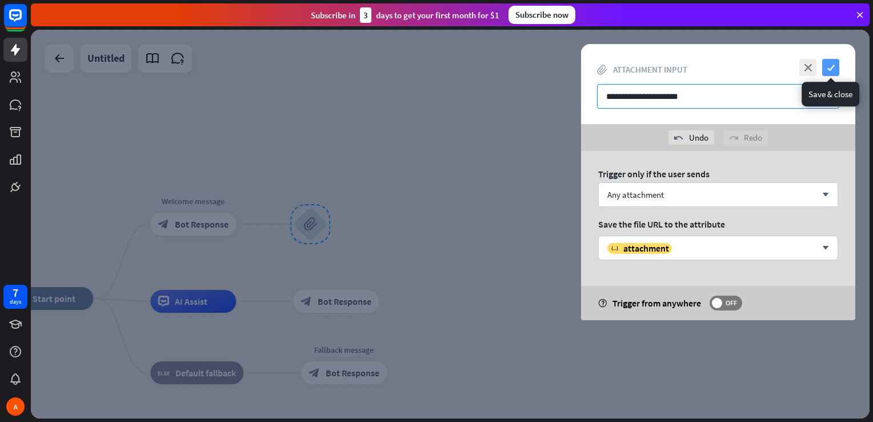
type input "**********"
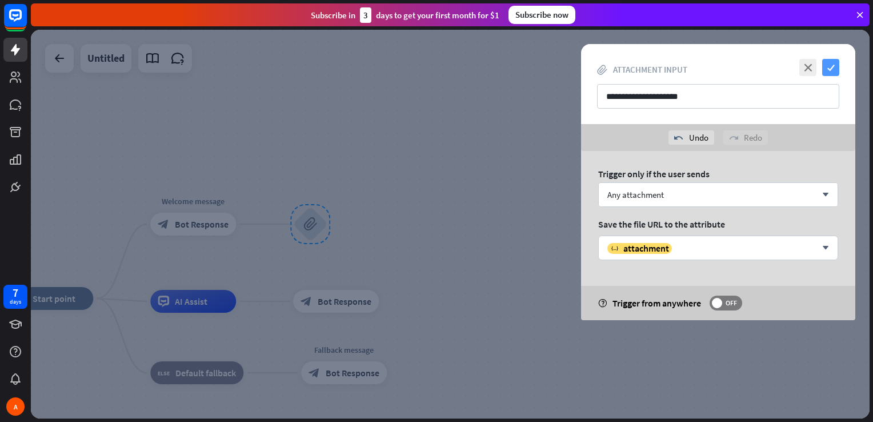
click at [832, 65] on icon "check" at bounding box center [830, 67] width 17 height 17
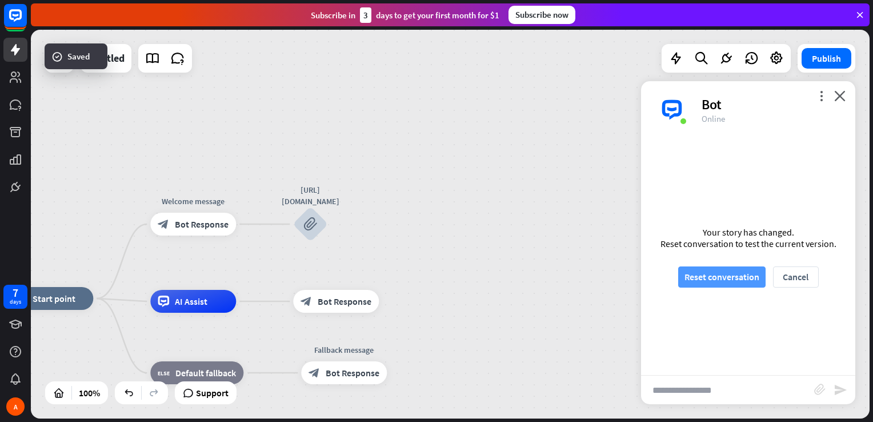
click at [732, 281] on button "Reset conversation" at bounding box center [721, 276] width 87 height 21
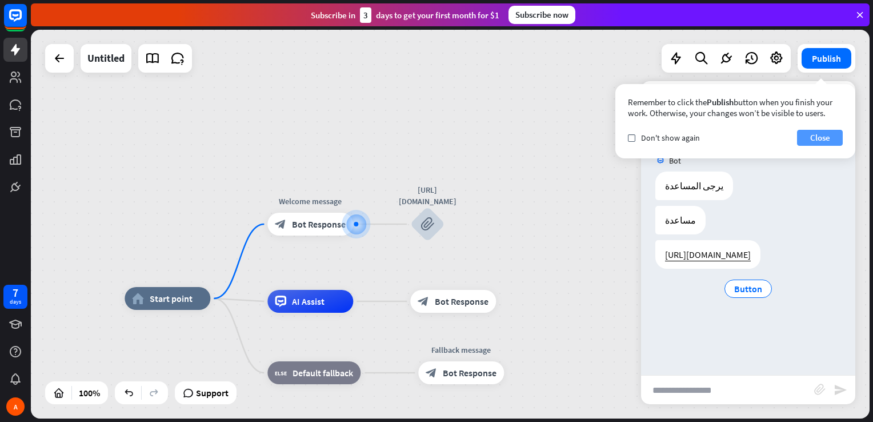
click at [805, 135] on button "Close" at bounding box center [820, 138] width 46 height 16
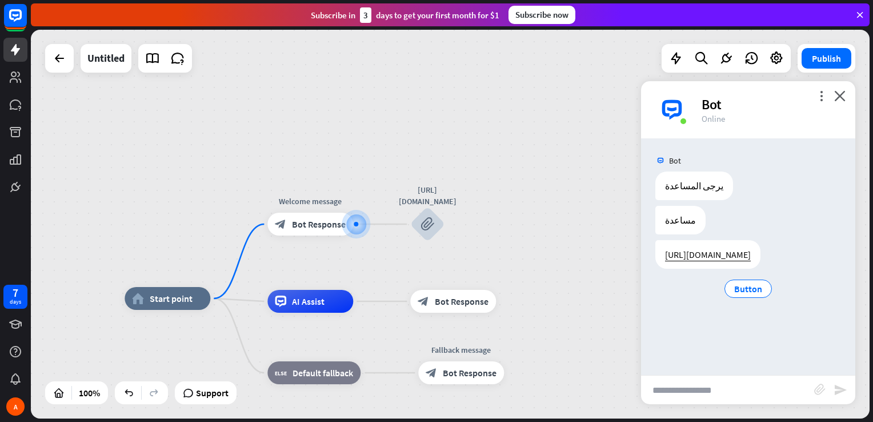
click at [677, 398] on input "text" at bounding box center [727, 389] width 173 height 29
type input "*"
type input "****"
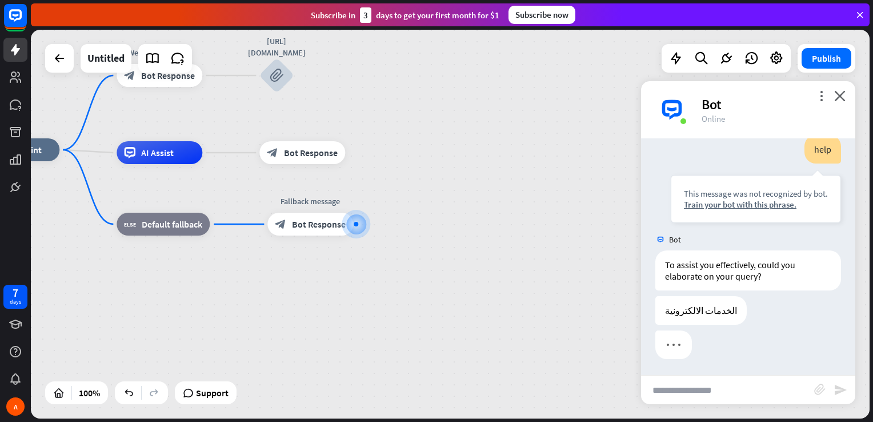
scroll to position [162, 0]
type input "*"
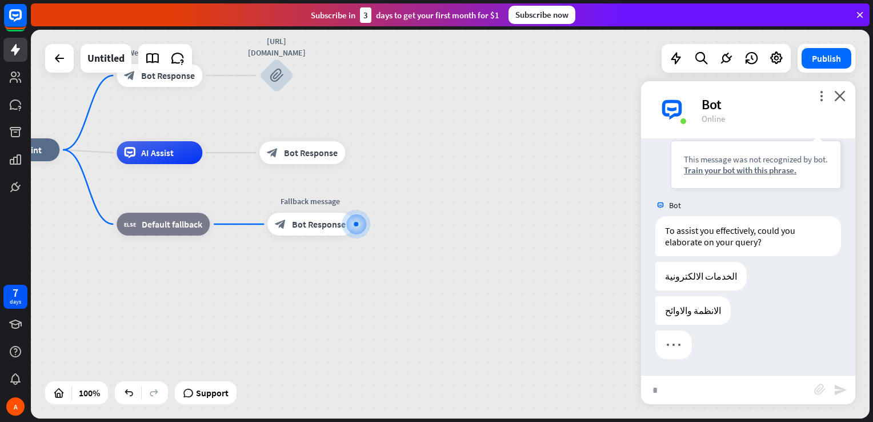
scroll to position [196, 0]
click at [313, 76] on div "plus" at bounding box center [307, 75] width 17 height 17
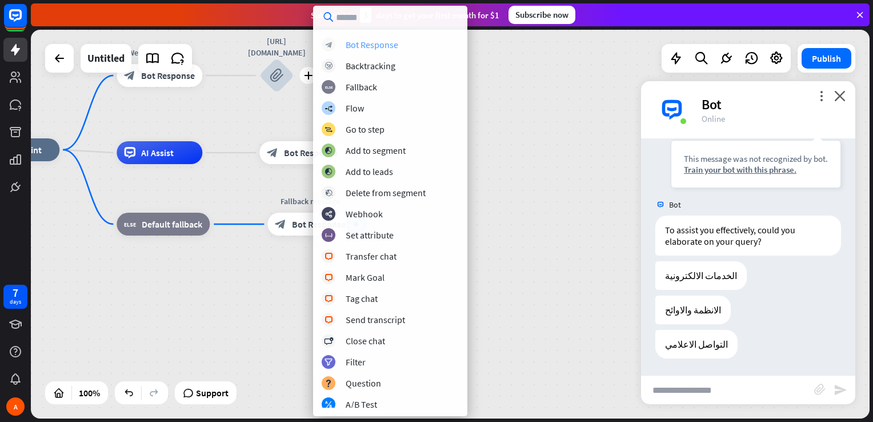
click at [370, 47] on div "Bot Response" at bounding box center [372, 44] width 53 height 11
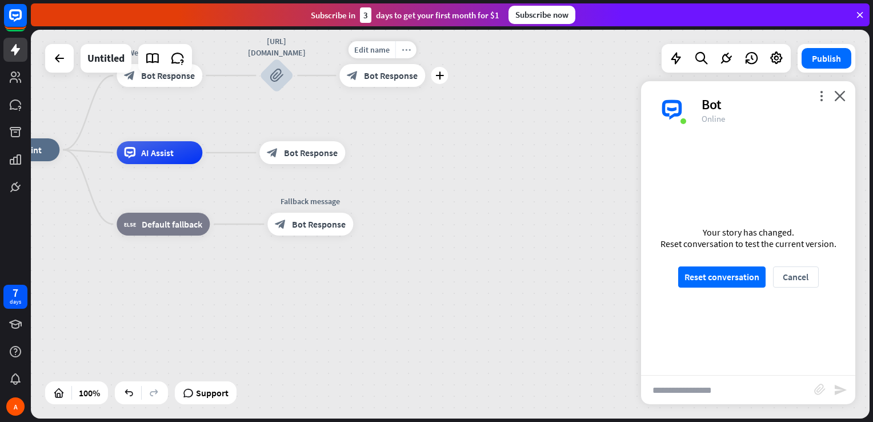
click at [403, 48] on icon "more_horiz" at bounding box center [406, 50] width 9 height 9
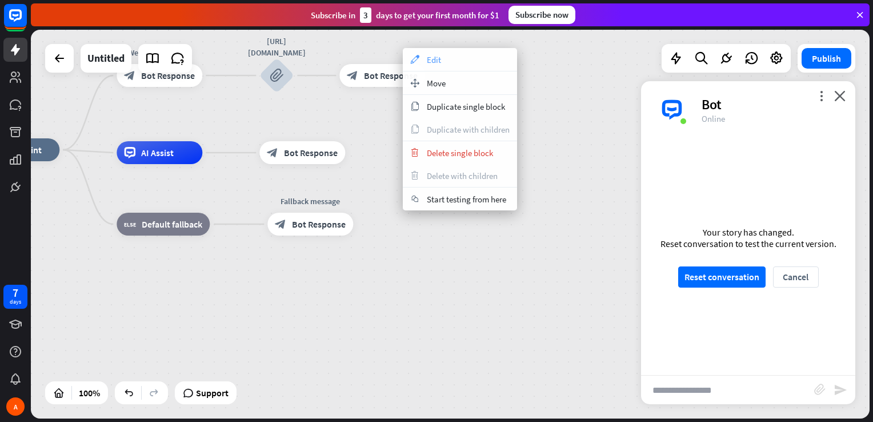
click at [437, 62] on span "Edit" at bounding box center [434, 59] width 14 height 11
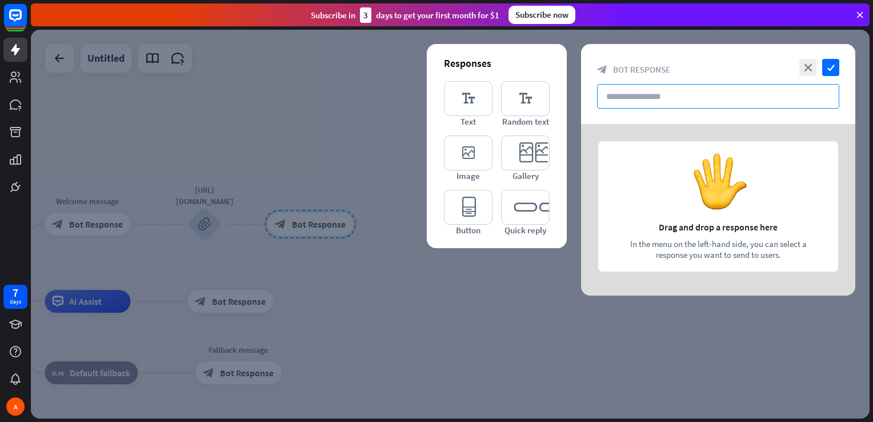
click at [621, 95] on input "text" at bounding box center [718, 96] width 242 height 25
type input "*"
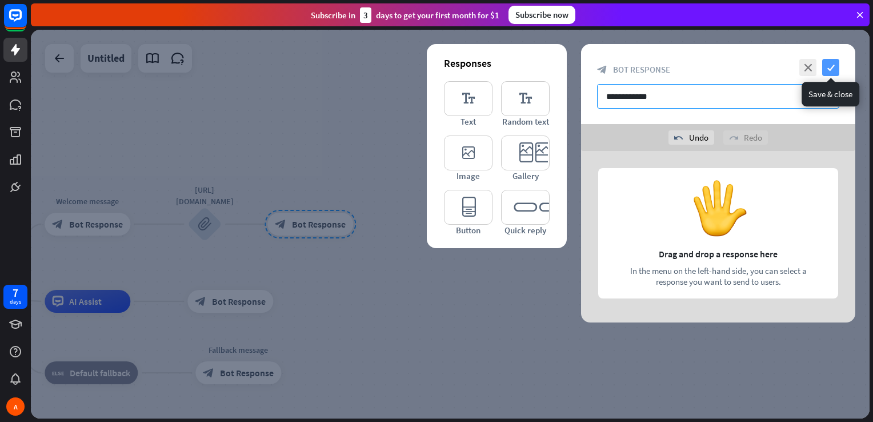
type input "**********"
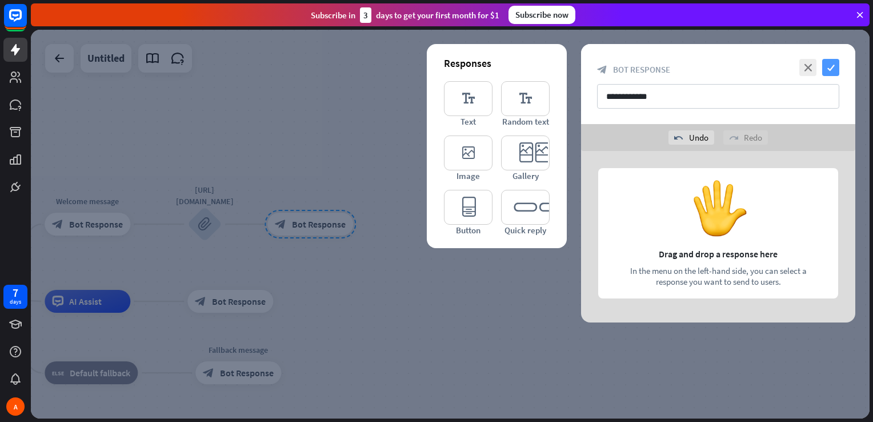
click at [834, 65] on icon "check" at bounding box center [830, 67] width 17 height 17
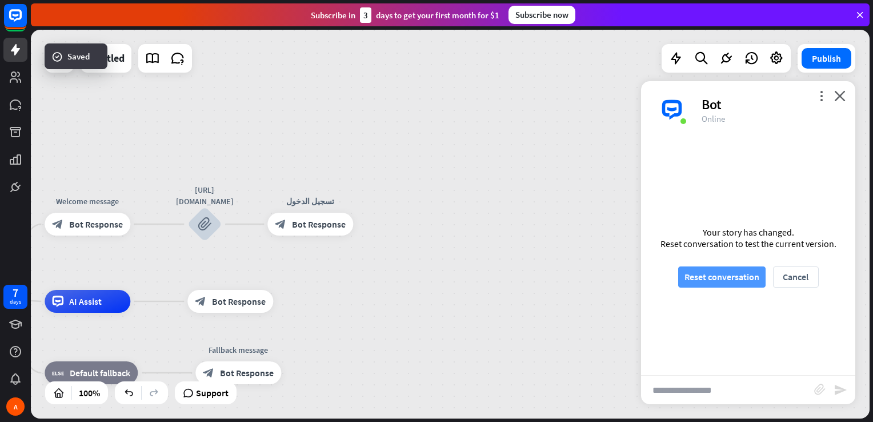
click at [740, 282] on button "Reset conversation" at bounding box center [721, 276] width 87 height 21
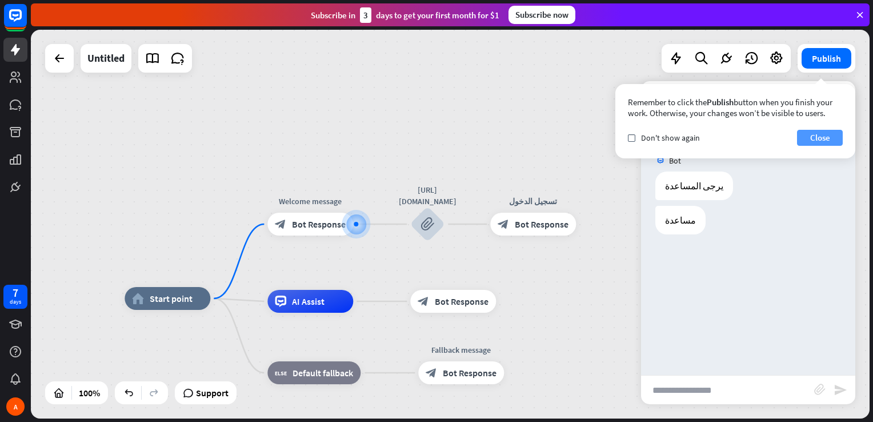
click at [822, 141] on button "Close" at bounding box center [820, 138] width 46 height 16
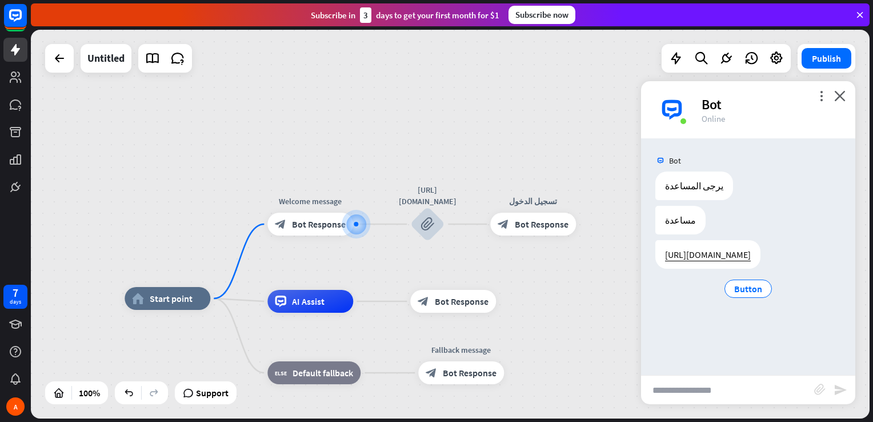
click at [682, 392] on input "text" at bounding box center [727, 389] width 173 height 29
click at [489, 353] on div "more_horiz" at bounding box center [484, 346] width 21 height 17
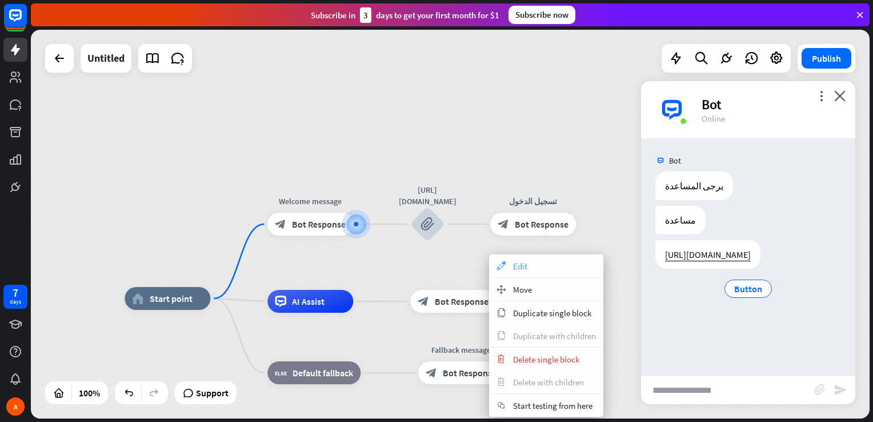
click at [542, 262] on div "appearance Edit" at bounding box center [546, 265] width 114 height 23
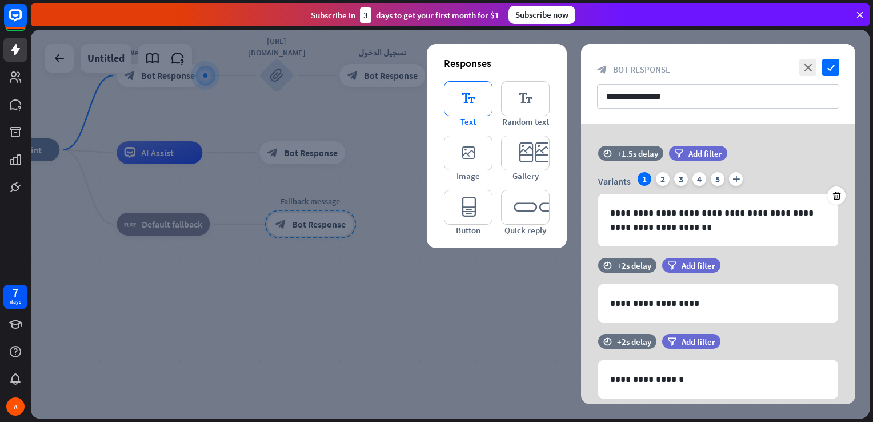
click at [482, 95] on icon "editor_text" at bounding box center [468, 98] width 49 height 35
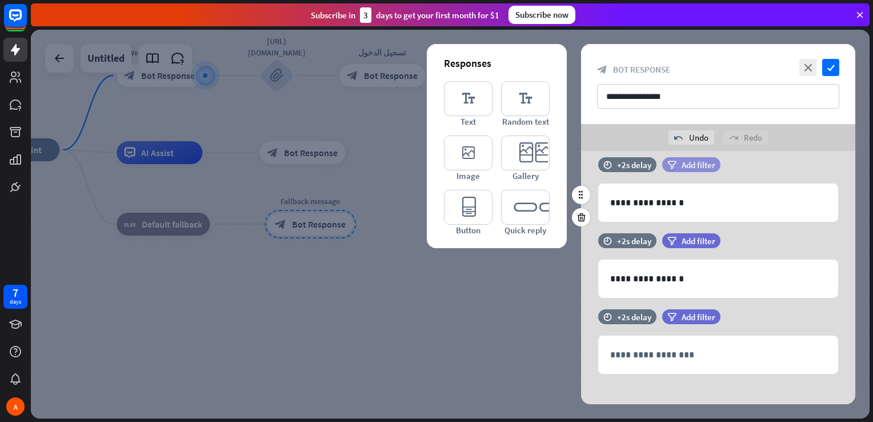
scroll to position [212, 0]
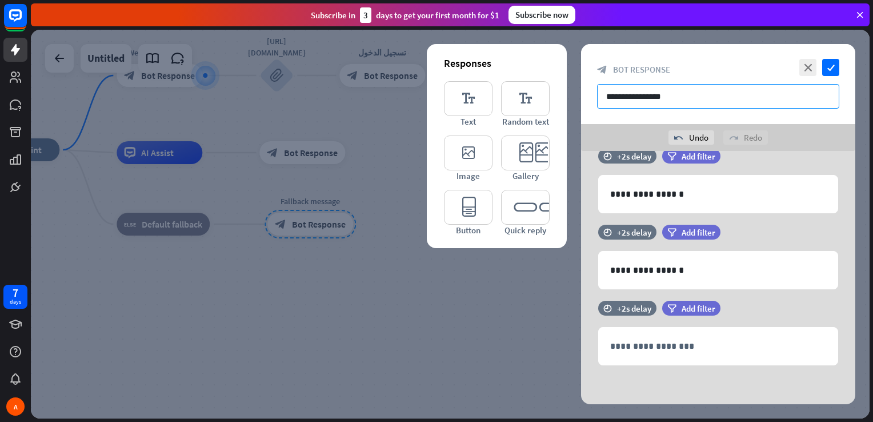
click at [634, 95] on input "**********" at bounding box center [718, 96] width 242 height 25
click at [669, 93] on input "**********" at bounding box center [718, 96] width 242 height 25
click at [508, 264] on div at bounding box center [450, 224] width 839 height 388
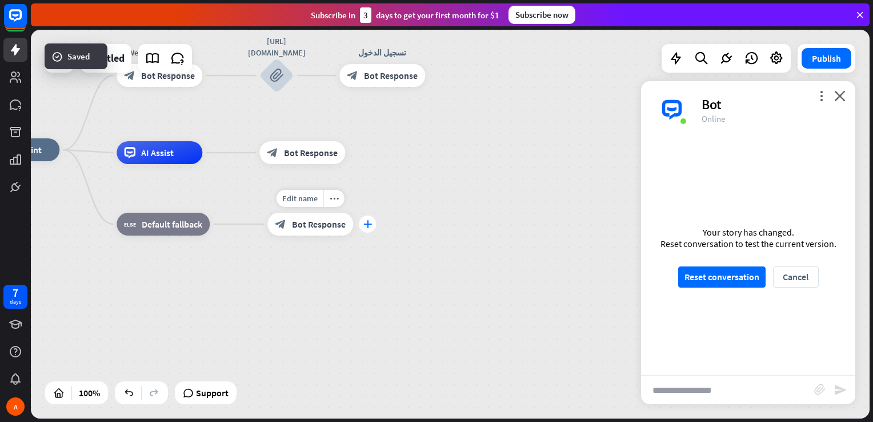
click at [366, 223] on icon "plus" at bounding box center [367, 224] width 9 height 8
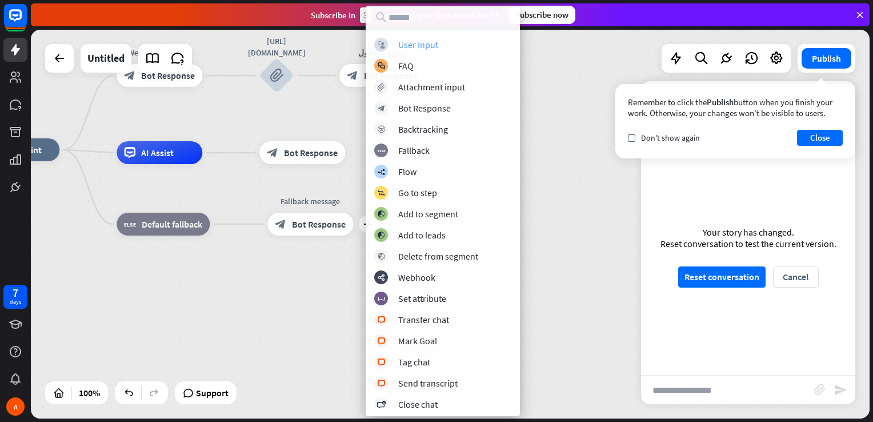
click at [430, 47] on div "User Input" at bounding box center [418, 44] width 40 height 11
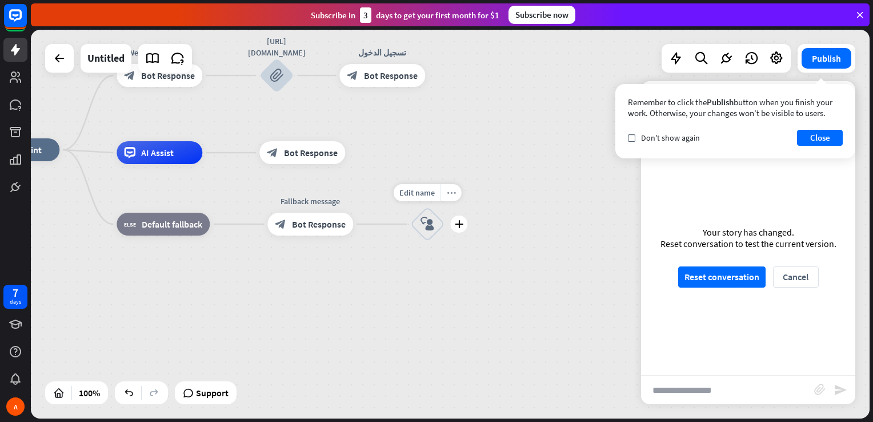
click at [444, 191] on div "more_horiz" at bounding box center [450, 192] width 21 height 17
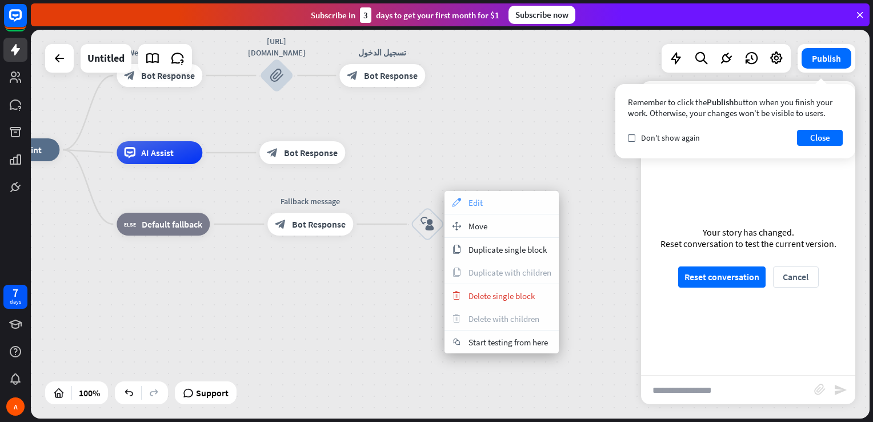
click at [457, 201] on icon "appearance" at bounding box center [456, 202] width 13 height 9
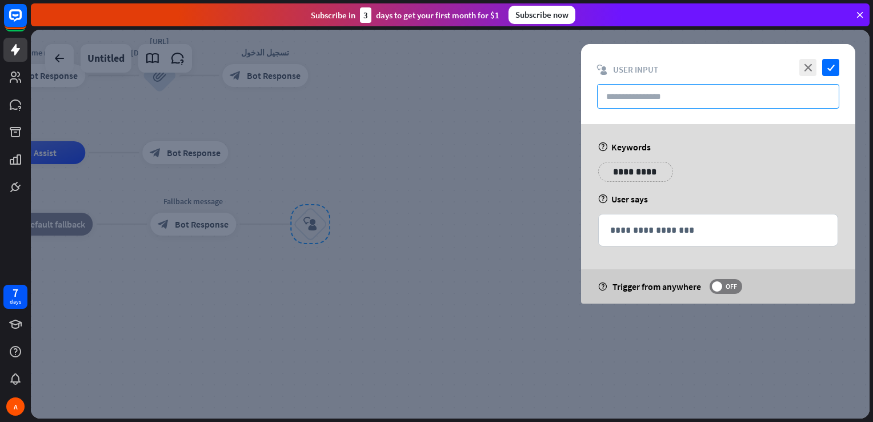
click at [644, 98] on input "text" at bounding box center [718, 96] width 242 height 25
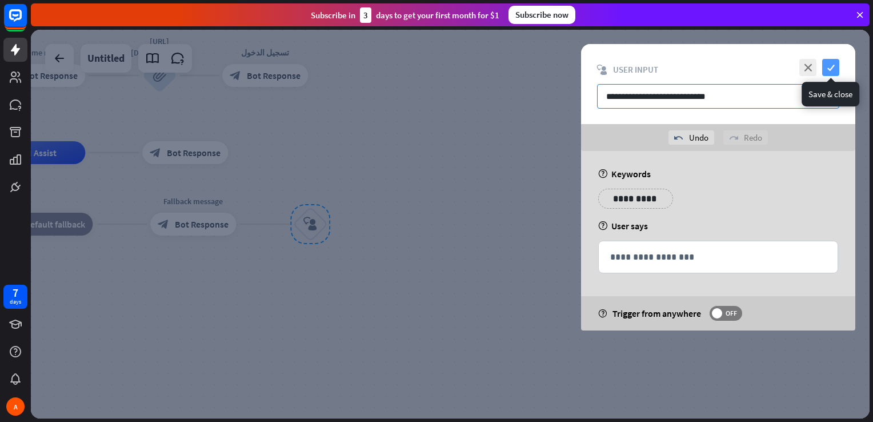
type input "**********"
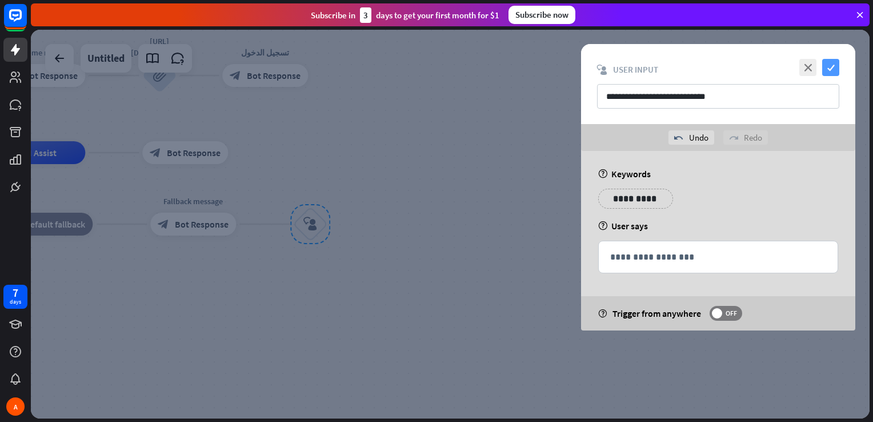
click at [835, 68] on icon "check" at bounding box center [830, 67] width 17 height 17
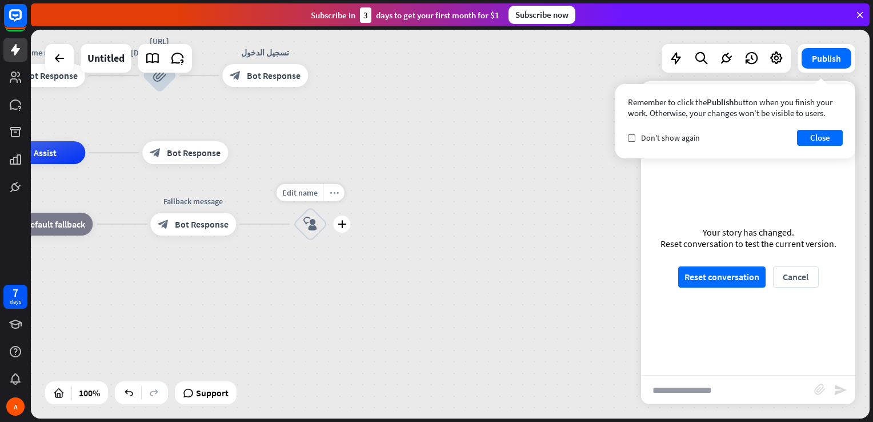
click at [332, 195] on icon "more_horiz" at bounding box center [334, 193] width 9 height 9
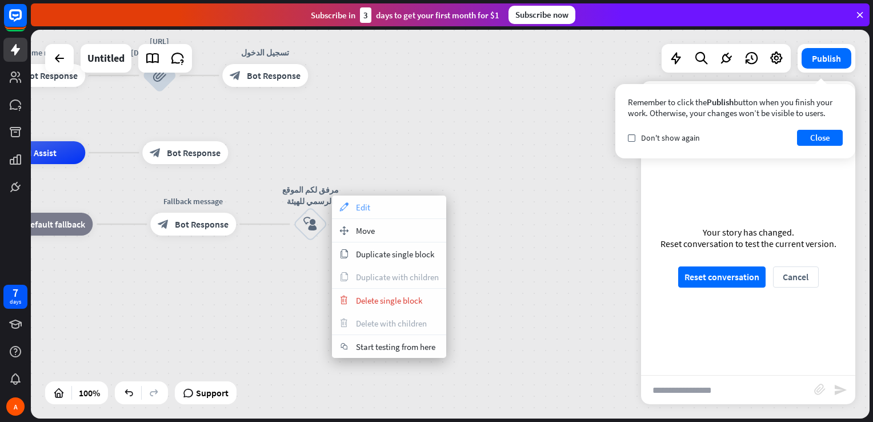
click at [354, 204] on div "appearance Edit" at bounding box center [389, 206] width 114 height 23
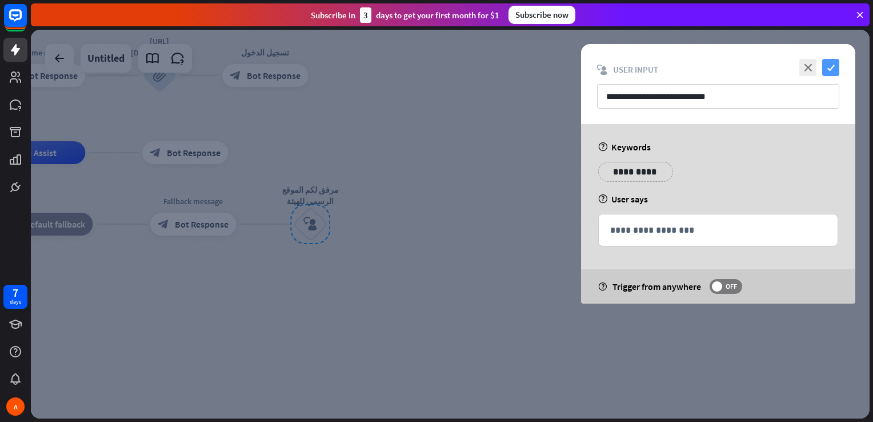
click at [833, 61] on icon "check" at bounding box center [830, 67] width 17 height 17
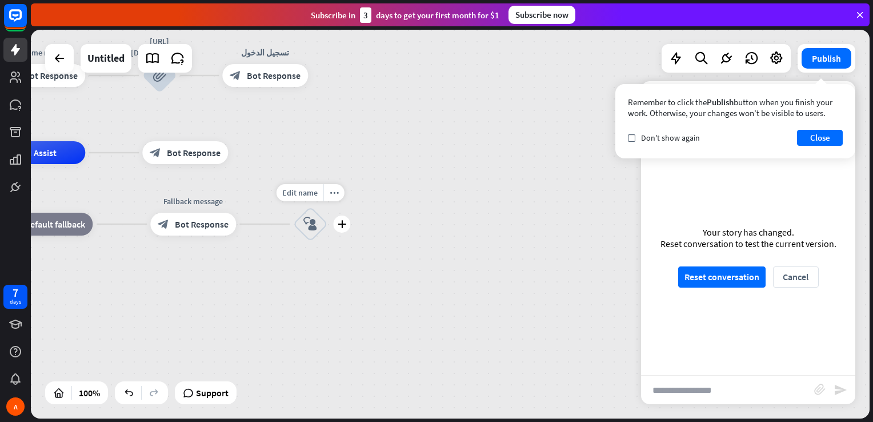
click at [343, 225] on icon "plus" at bounding box center [342, 224] width 9 height 8
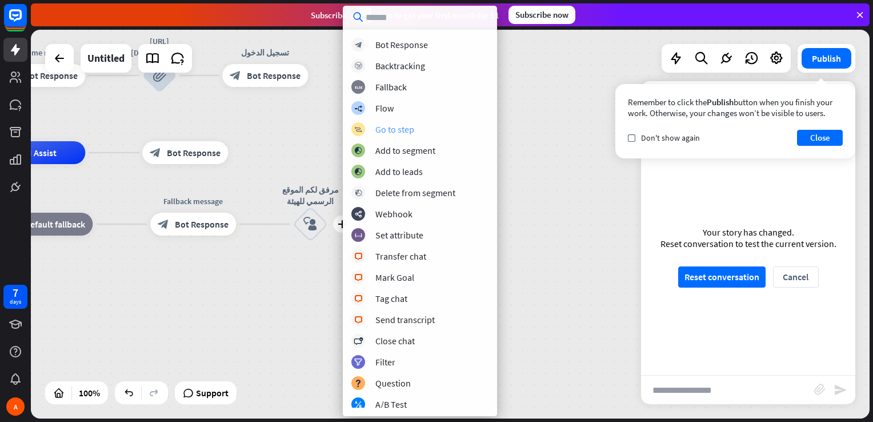
click at [410, 123] on div "Go to step" at bounding box center [394, 128] width 39 height 11
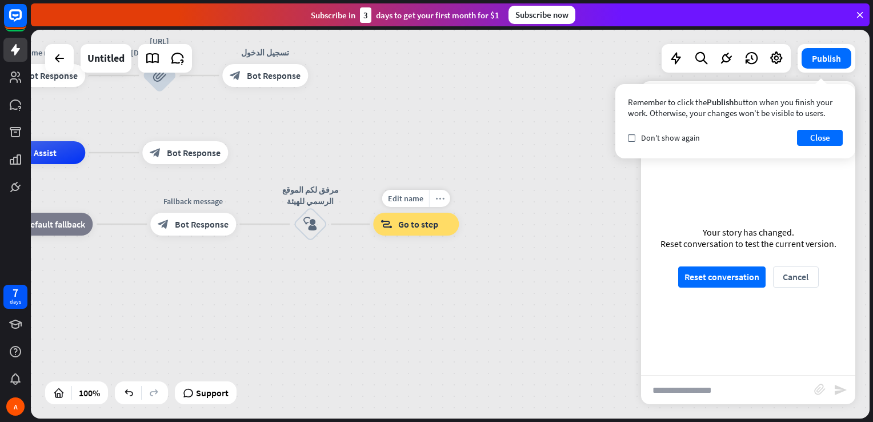
click at [439, 195] on icon "more_horiz" at bounding box center [439, 198] width 9 height 9
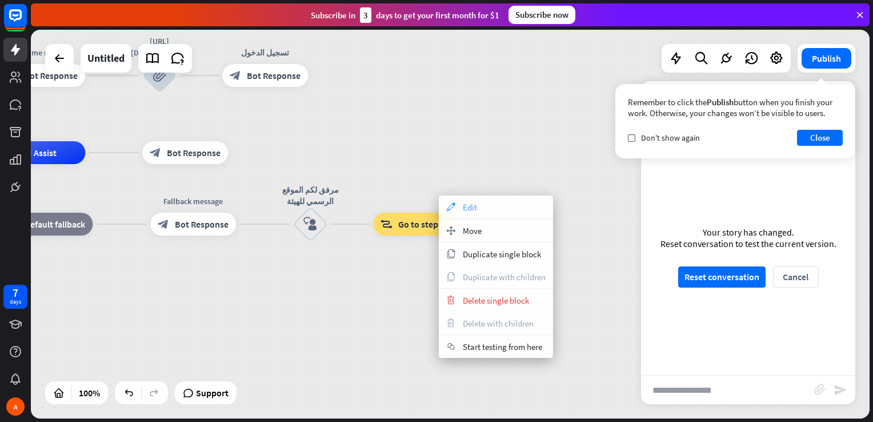
click at [460, 202] on div "appearance Edit" at bounding box center [496, 206] width 114 height 23
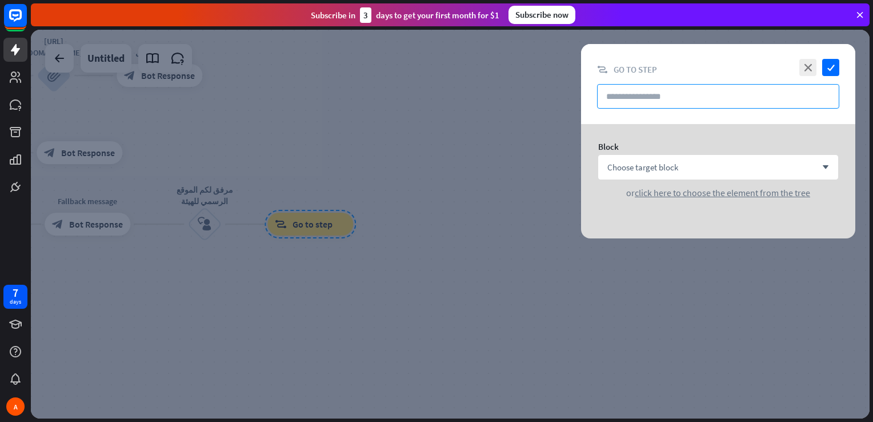
click at [653, 92] on input "text" at bounding box center [718, 96] width 242 height 25
paste input "**********"
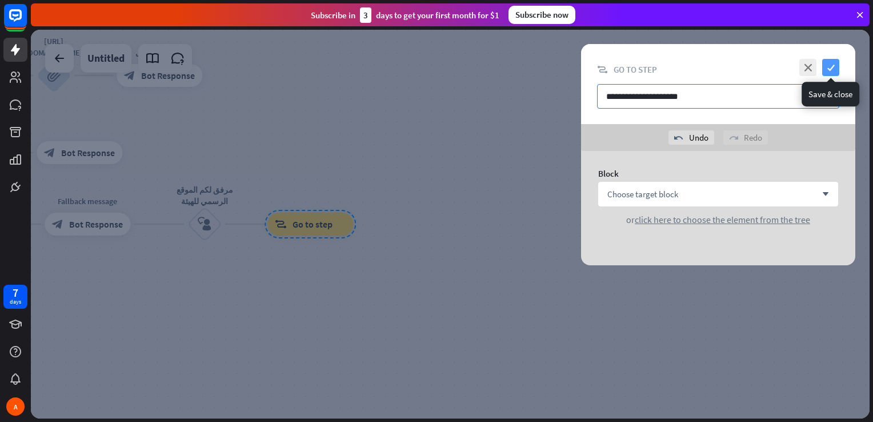
type input "**********"
click at [833, 65] on icon "check" at bounding box center [830, 67] width 17 height 17
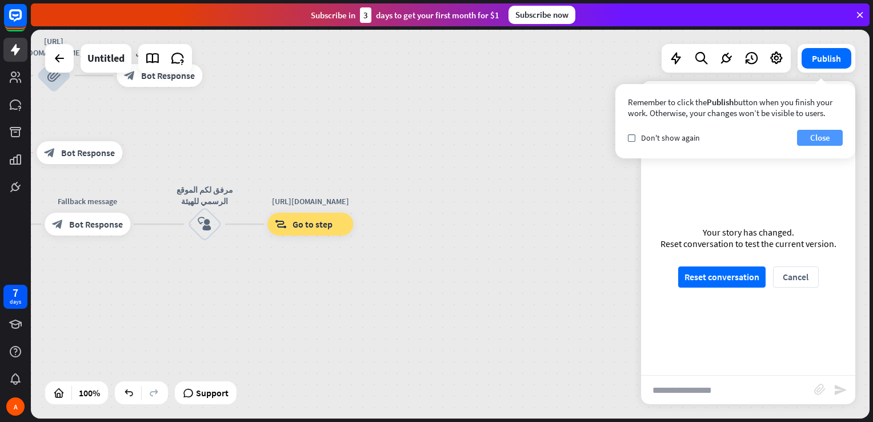
click at [809, 141] on button "Close" at bounding box center [820, 138] width 46 height 16
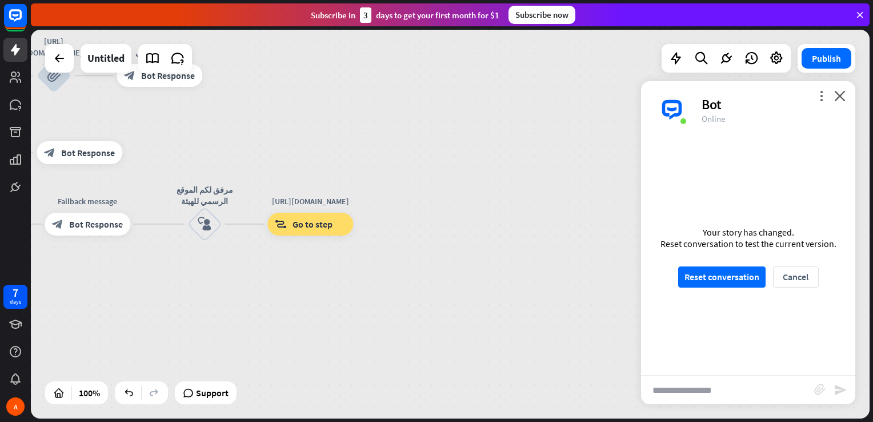
click at [722, 383] on input "text" at bounding box center [727, 389] width 173 height 29
click at [839, 97] on icon "close" at bounding box center [839, 95] width 11 height 11
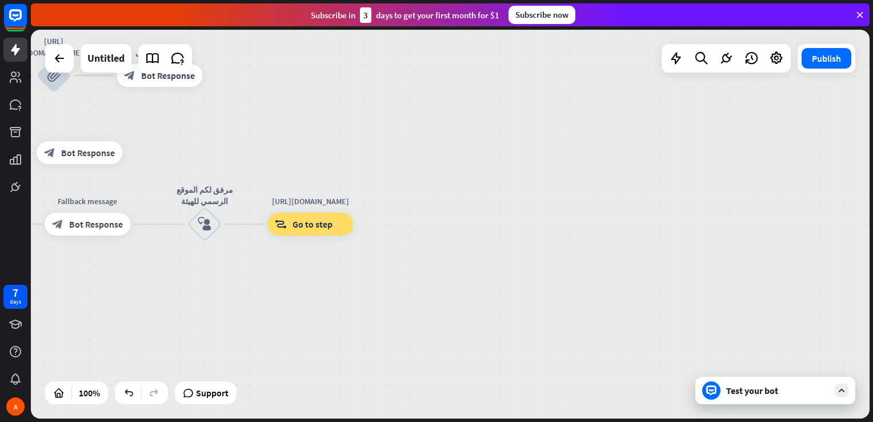
click at [793, 391] on div "Test your bot" at bounding box center [777, 389] width 103 height 11
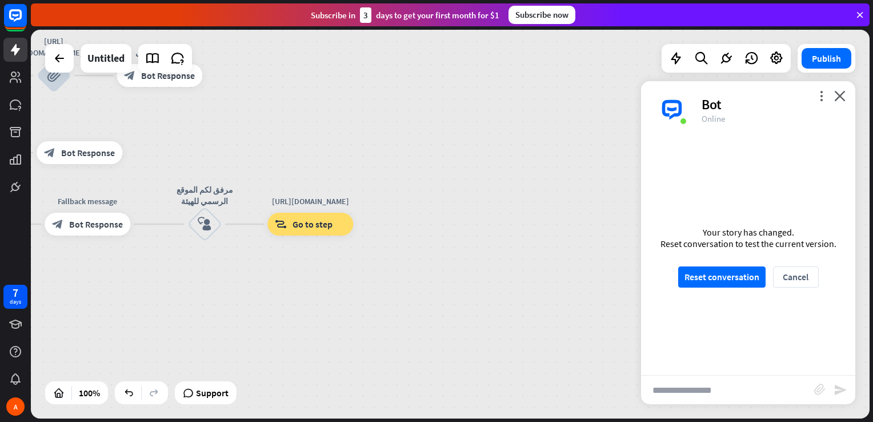
click at [746, 382] on input "text" at bounding box center [727, 389] width 173 height 29
type input "*"
type input "**"
click at [70, 296] on div "home_2 Start point Welcome message block_bot_response Bot Response [URL][DOMAIN…" at bounding box center [170, 344] width 839 height 388
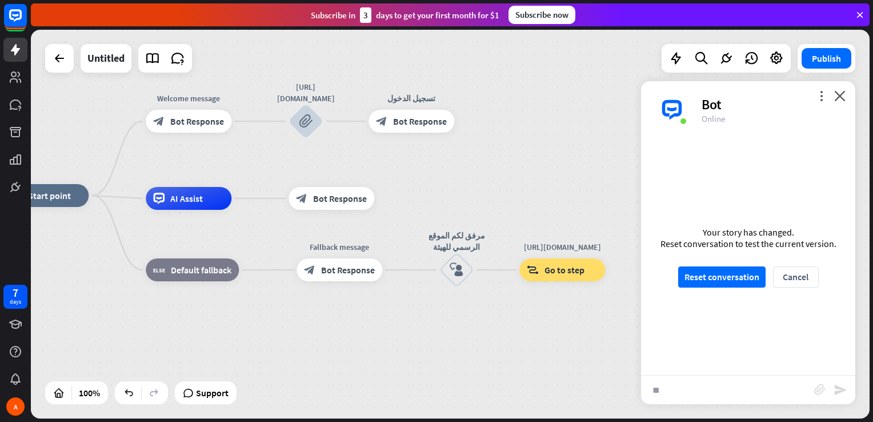
drag, startPoint x: 80, startPoint y: 260, endPoint x: 332, endPoint y: 306, distance: 256.0
click at [332, 306] on div "home_2 Start point Welcome message block_bot_response Bot Response [URL][DOMAIN…" at bounding box center [422, 389] width 839 height 388
click at [469, 121] on icon "plus" at bounding box center [468, 121] width 9 height 8
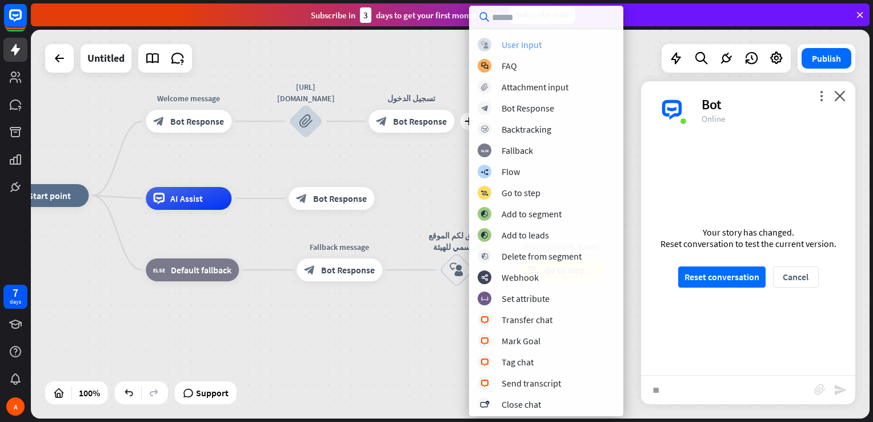
click at [524, 44] on div "User Input" at bounding box center [522, 44] width 40 height 11
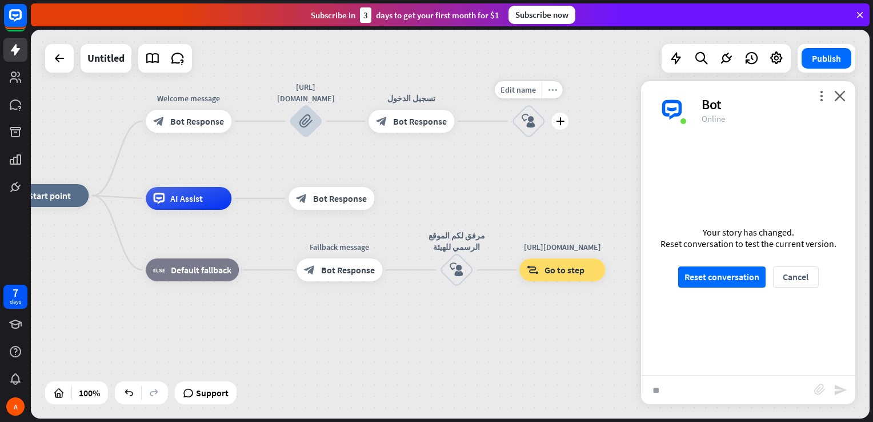
click at [552, 86] on icon "more_horiz" at bounding box center [552, 90] width 9 height 9
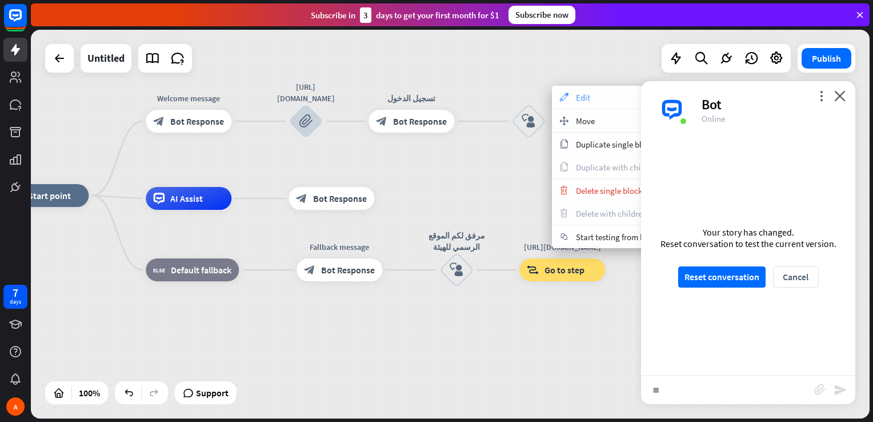
click at [566, 92] on div "appearance Edit" at bounding box center [609, 97] width 114 height 23
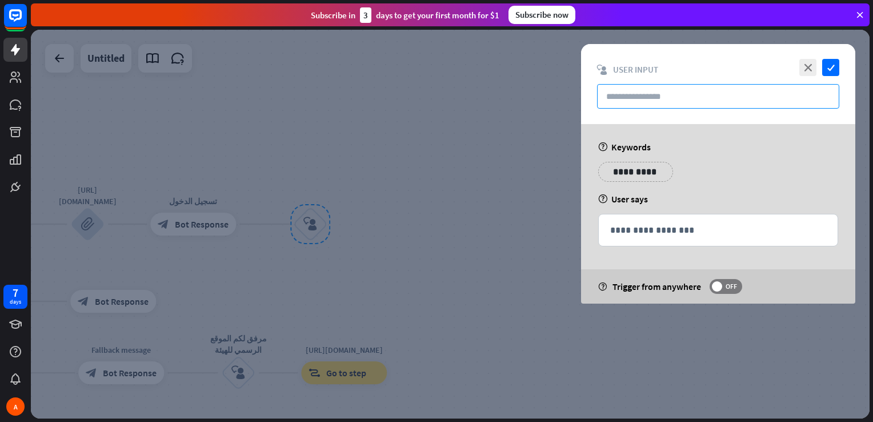
click at [644, 94] on input "text" at bounding box center [718, 96] width 242 height 25
type input "*"
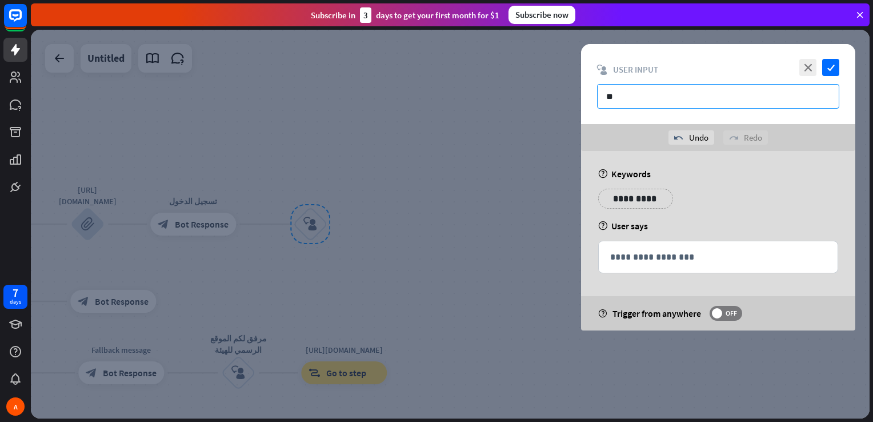
type input "*"
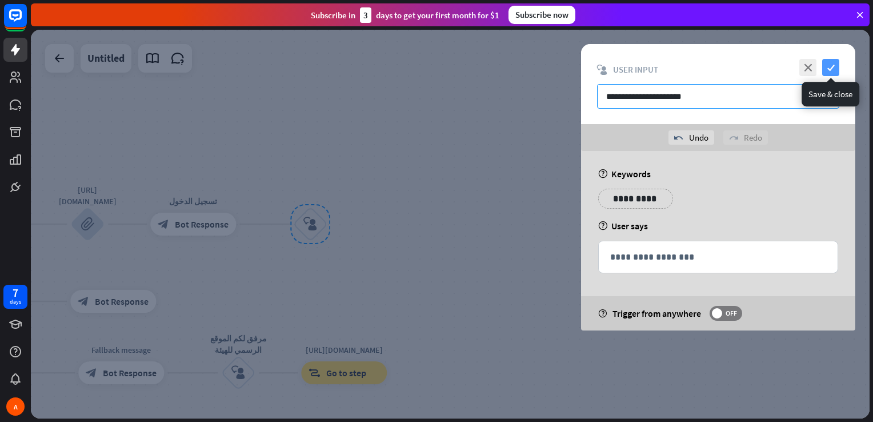
type input "**********"
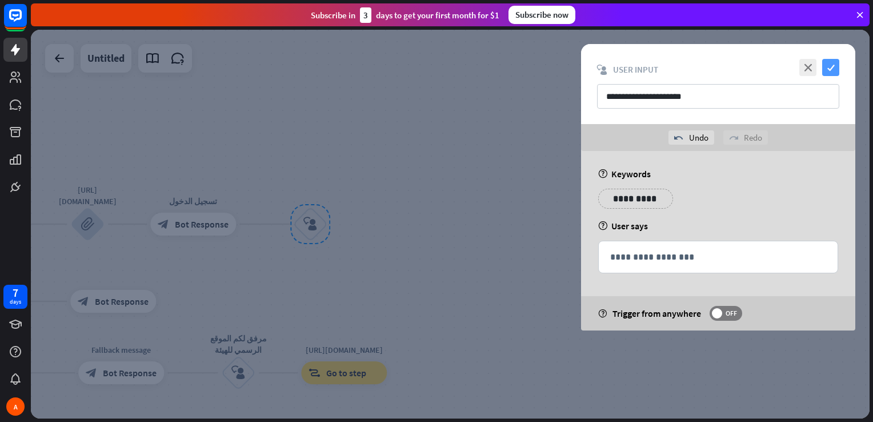
click at [834, 62] on icon "check" at bounding box center [830, 67] width 17 height 17
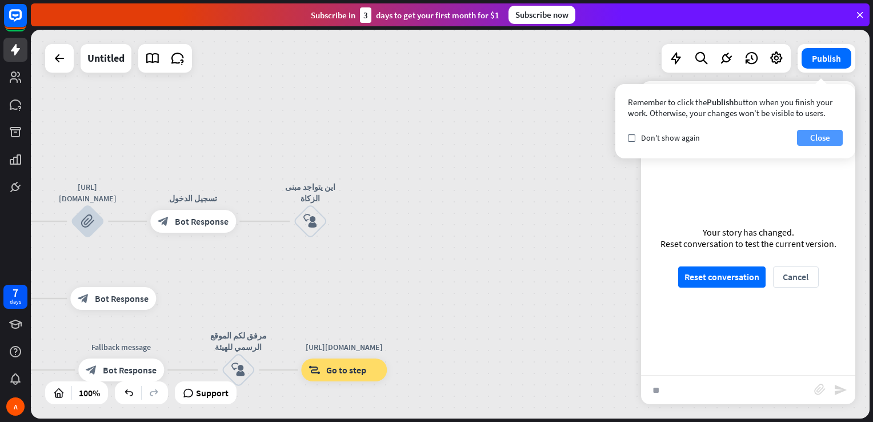
click at [815, 135] on button "Close" at bounding box center [820, 138] width 46 height 16
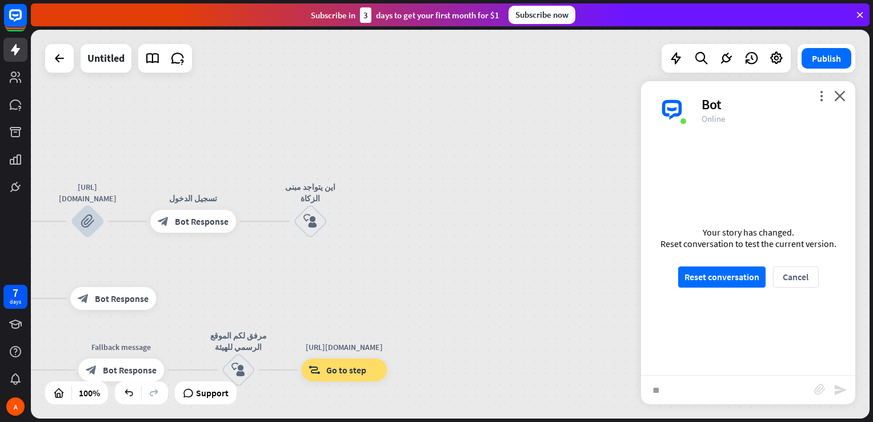
click at [496, 232] on div "home_2 Start point Welcome message block_bot_response Bot Response [URL][DOMAIN…" at bounding box center [450, 224] width 839 height 388
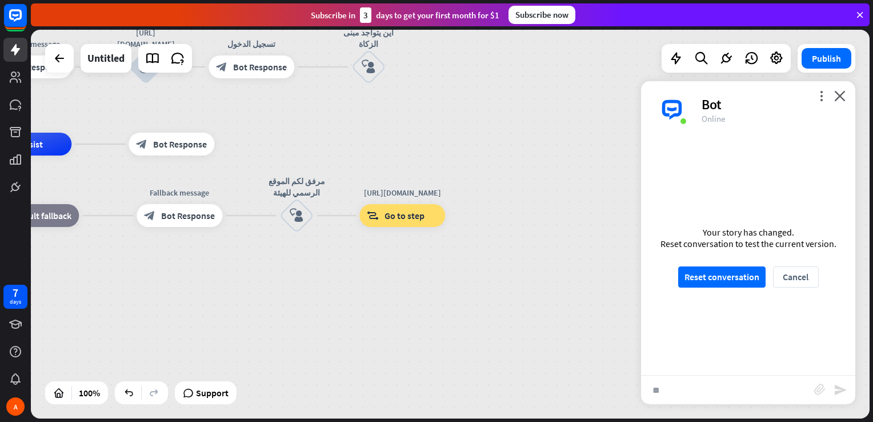
drag, startPoint x: 356, startPoint y: 291, endPoint x: 414, endPoint y: 137, distance: 164.9
click at [414, 137] on div "home_2 Start point Welcome message block_bot_response Bot Response [URL][DOMAIN…" at bounding box center [450, 224] width 839 height 388
click at [239, 216] on icon "plus" at bounding box center [236, 215] width 9 height 8
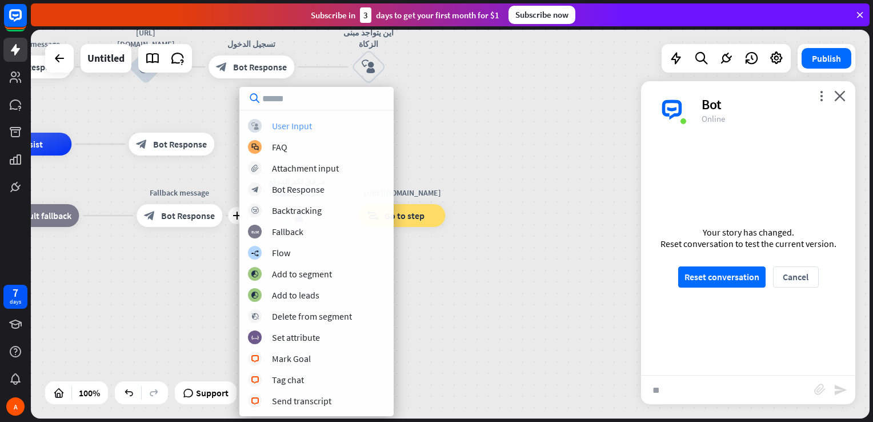
click at [292, 125] on div "User Input" at bounding box center [292, 125] width 40 height 11
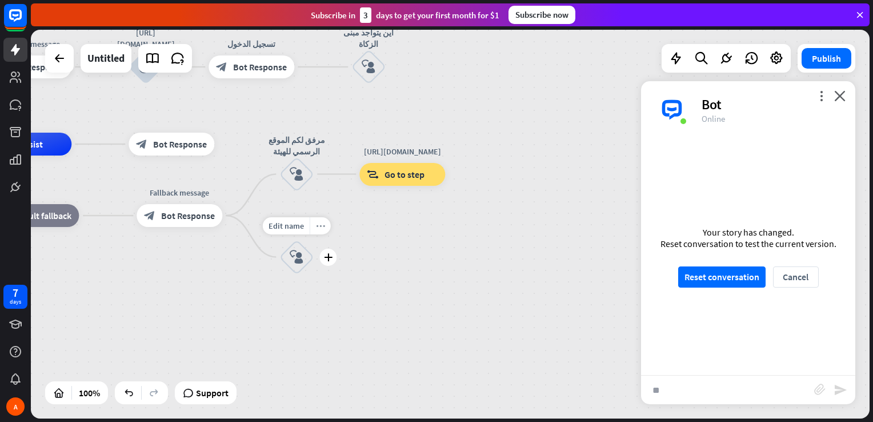
click at [320, 227] on icon "more_horiz" at bounding box center [320, 225] width 9 height 9
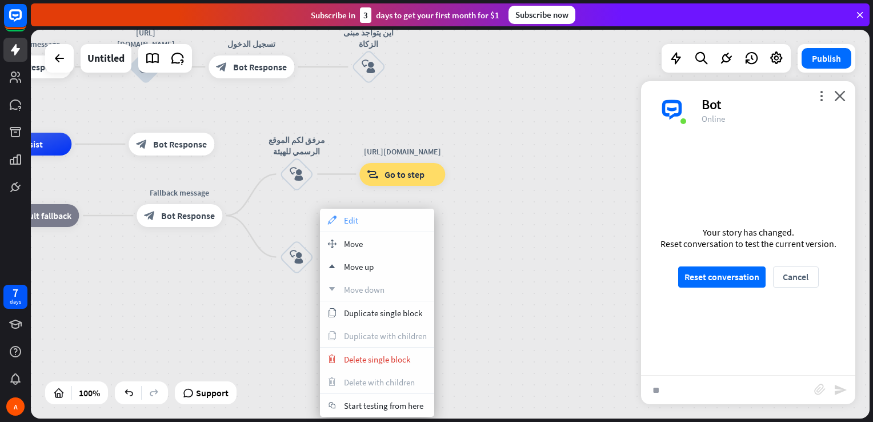
click at [359, 226] on div "appearance Edit" at bounding box center [377, 219] width 114 height 23
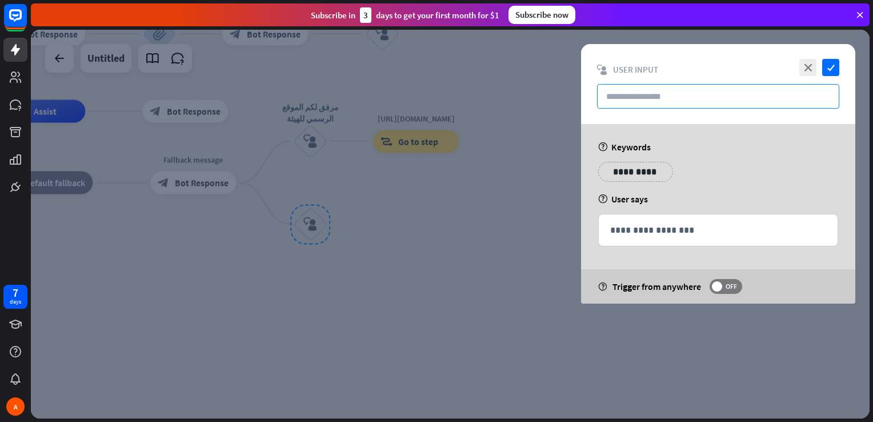
click at [663, 98] on input "text" at bounding box center [718, 96] width 242 height 25
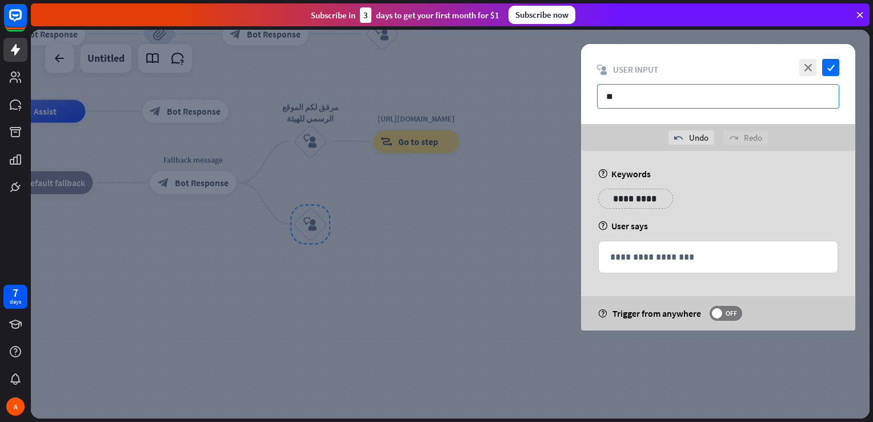
type input "*"
click at [676, 92] on input "**********" at bounding box center [718, 96] width 242 height 25
type input "*"
click at [676, 92] on input "*" at bounding box center [718, 96] width 242 height 25
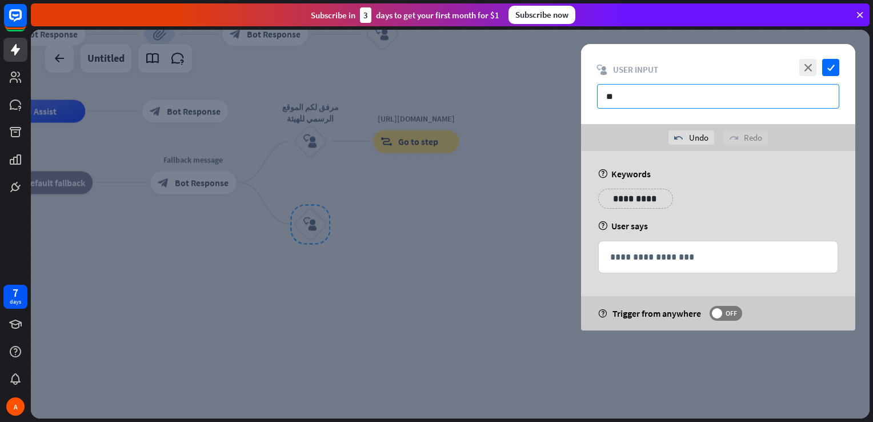
type input "*"
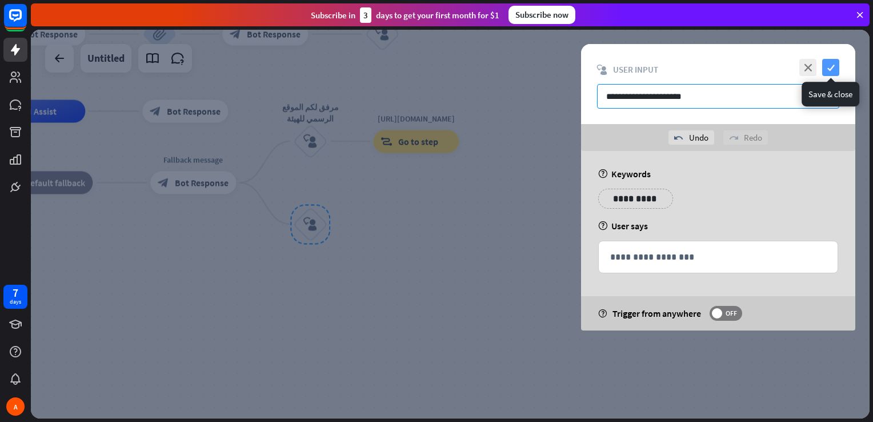
type input "**********"
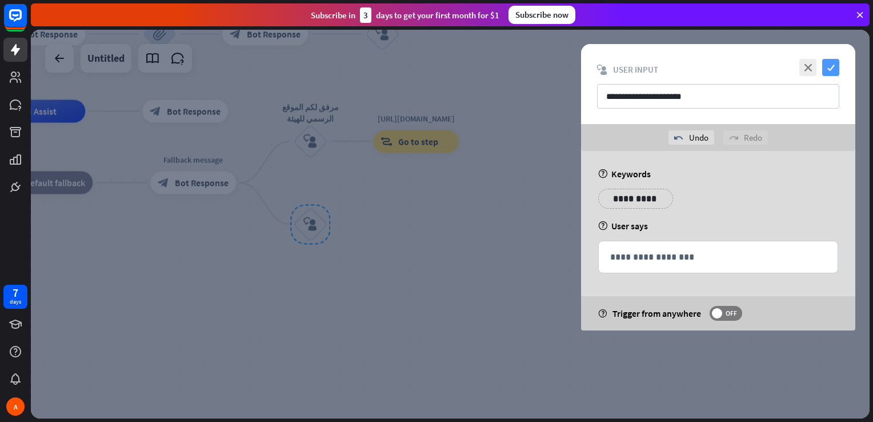
click at [834, 62] on icon "check" at bounding box center [830, 67] width 17 height 17
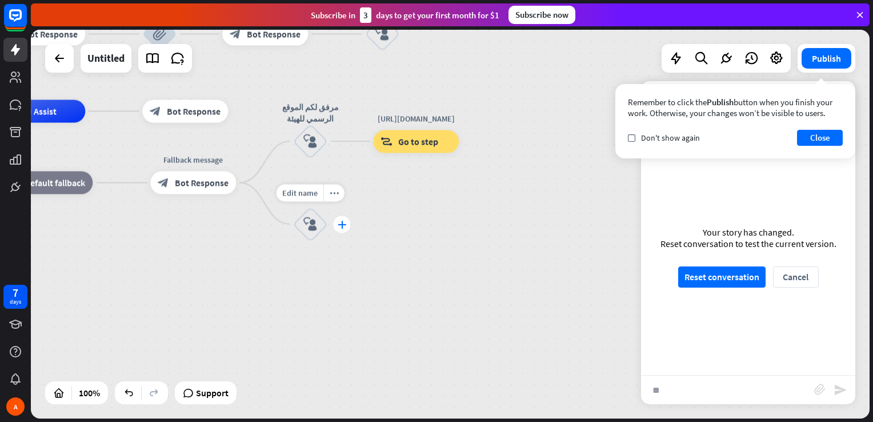
click at [341, 227] on icon "plus" at bounding box center [342, 224] width 9 height 8
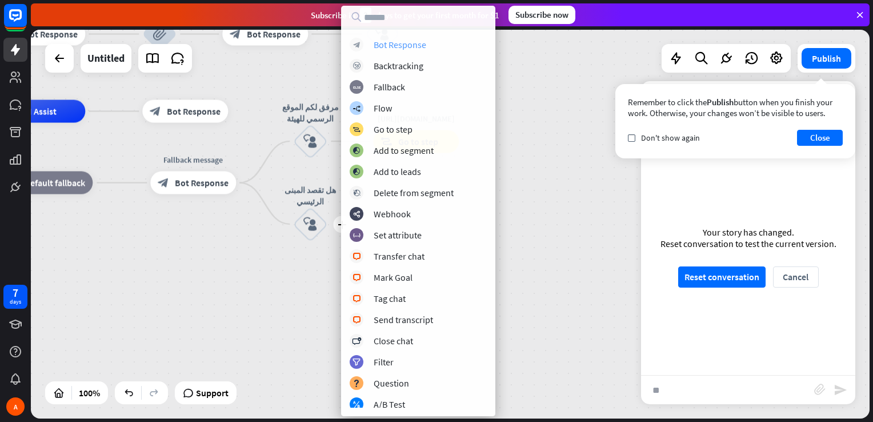
click at [393, 45] on div "Bot Response" at bounding box center [400, 44] width 53 height 11
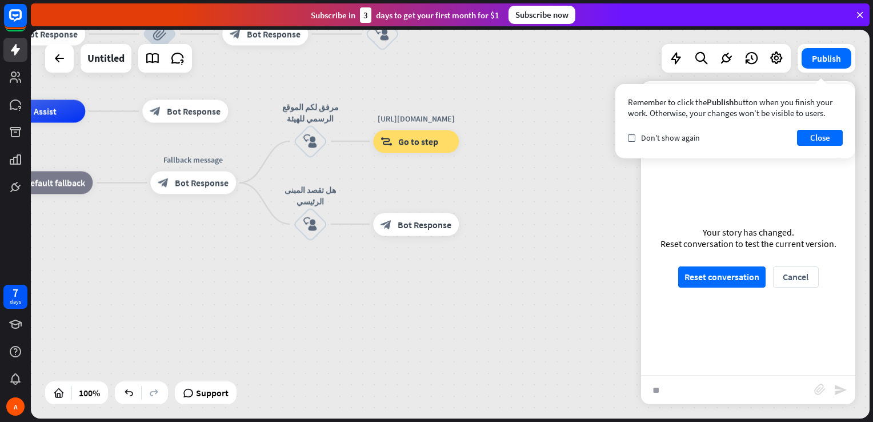
drag, startPoint x: 439, startPoint y: 193, endPoint x: 815, endPoint y: 114, distance: 383.4
click at [823, 136] on button "Close" at bounding box center [820, 138] width 46 height 16
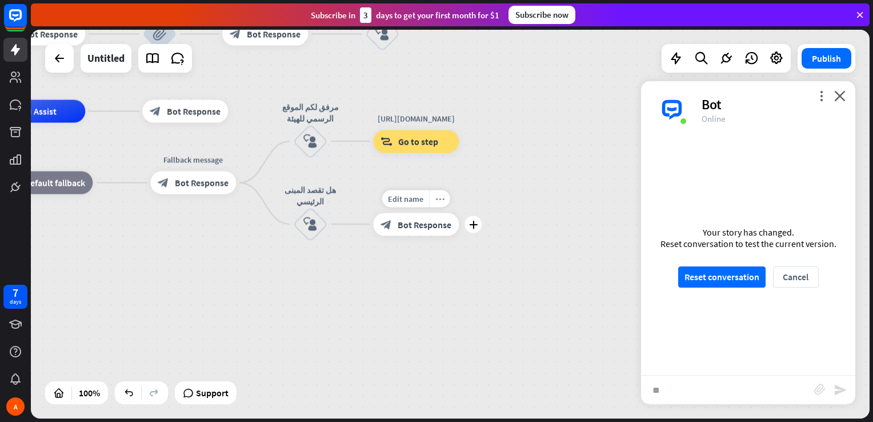
click at [436, 198] on icon "more_horiz" at bounding box center [439, 198] width 9 height 9
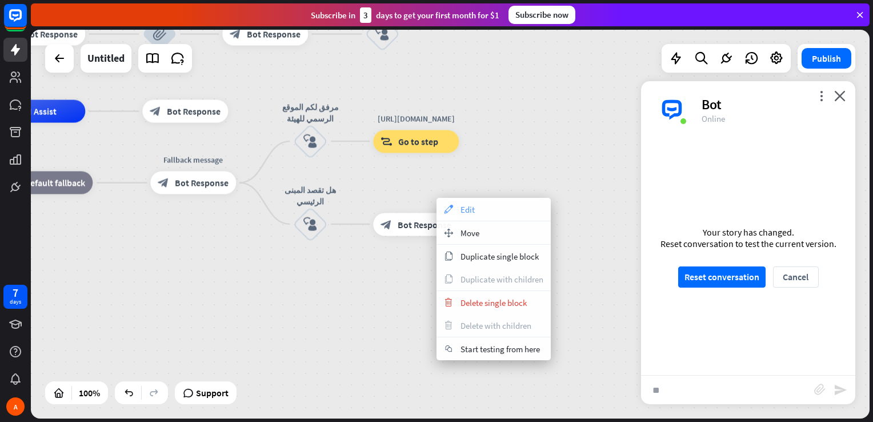
click at [466, 205] on span "Edit" at bounding box center [467, 209] width 14 height 11
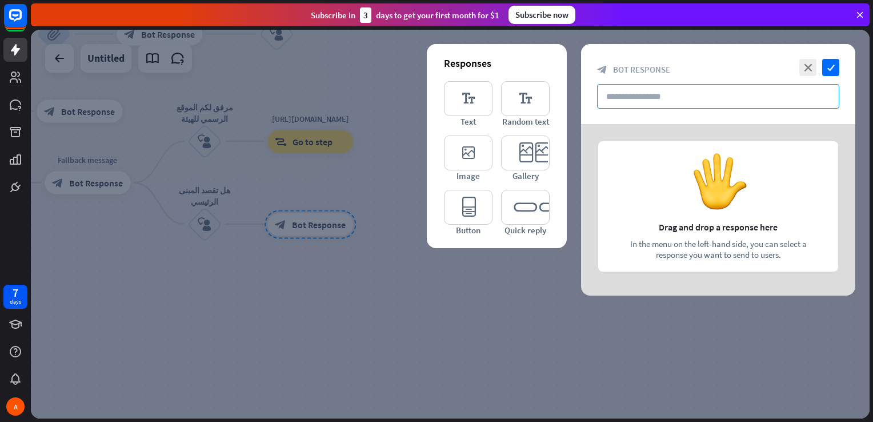
click at [649, 95] on input "text" at bounding box center [718, 96] width 242 height 25
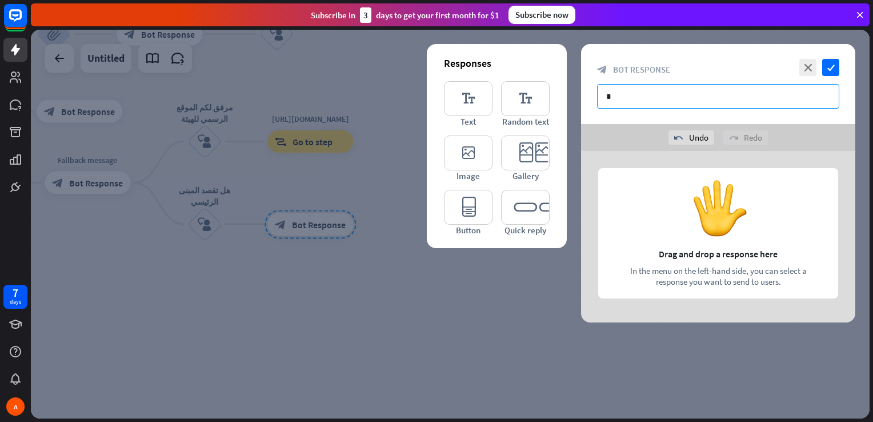
click at [649, 95] on input "*" at bounding box center [718, 96] width 242 height 25
type input "*"
click at [809, 64] on icon "close" at bounding box center [807, 67] width 17 height 17
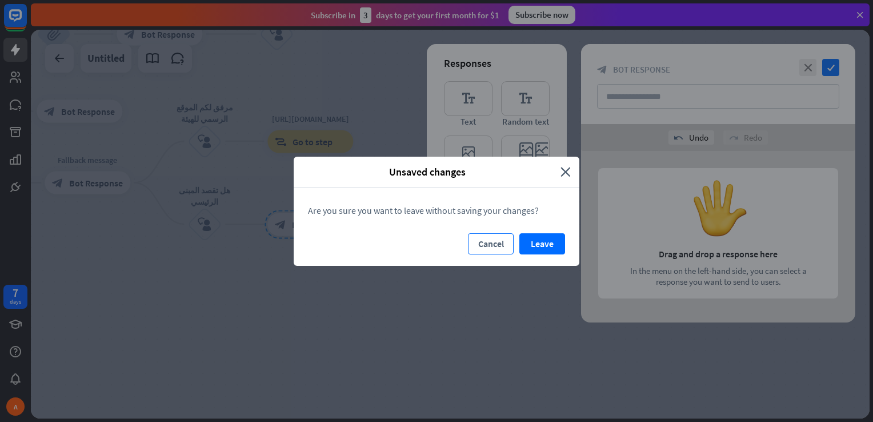
click at [504, 246] on button "Cancel" at bounding box center [491, 243] width 46 height 21
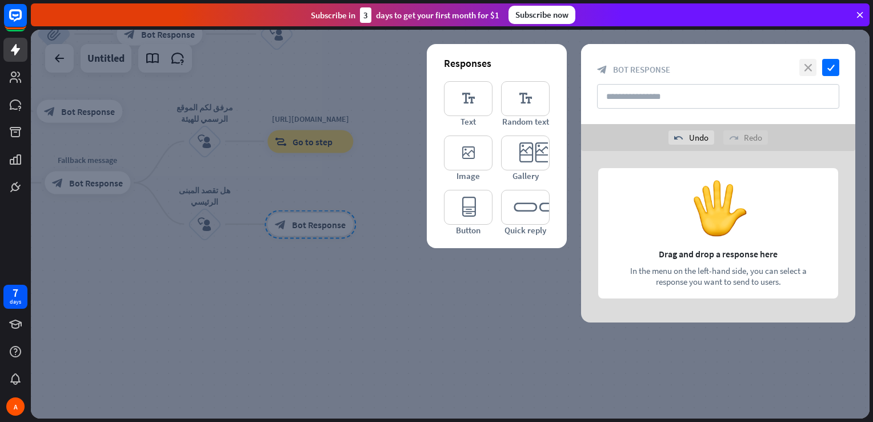
click at [804, 69] on icon "close" at bounding box center [807, 67] width 17 height 17
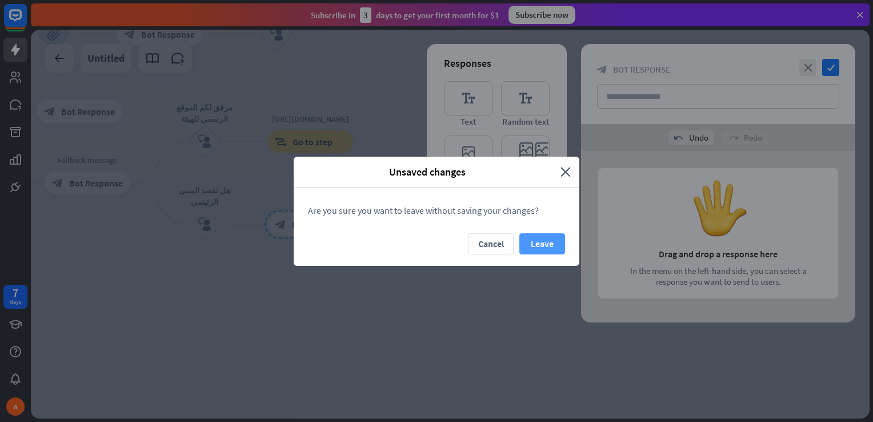
click at [536, 242] on button "Leave" at bounding box center [542, 243] width 46 height 21
